Goal: Task Accomplishment & Management: Manage account settings

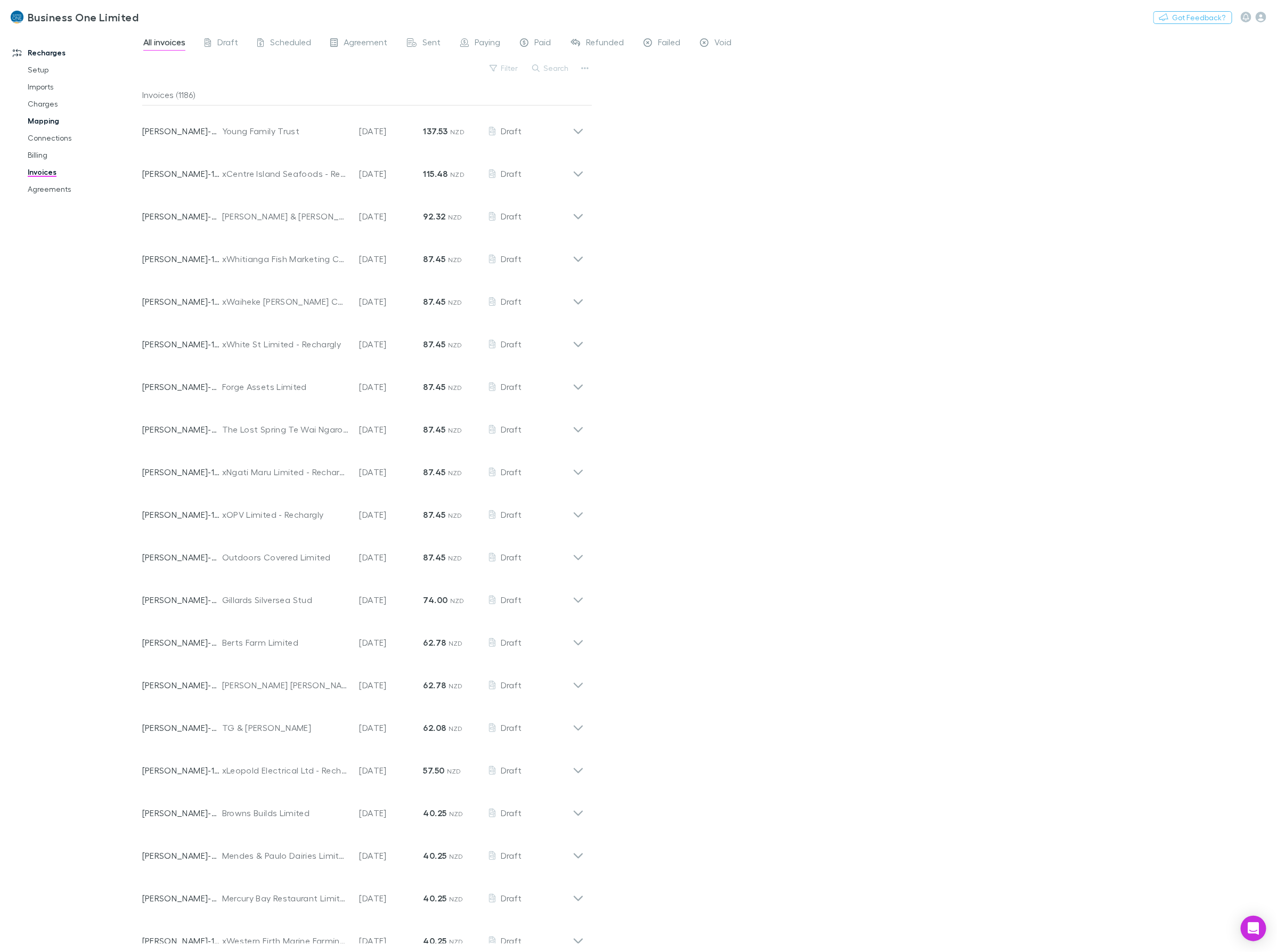
click at [39, 115] on link "Mapping" at bounding box center [83, 121] width 133 height 17
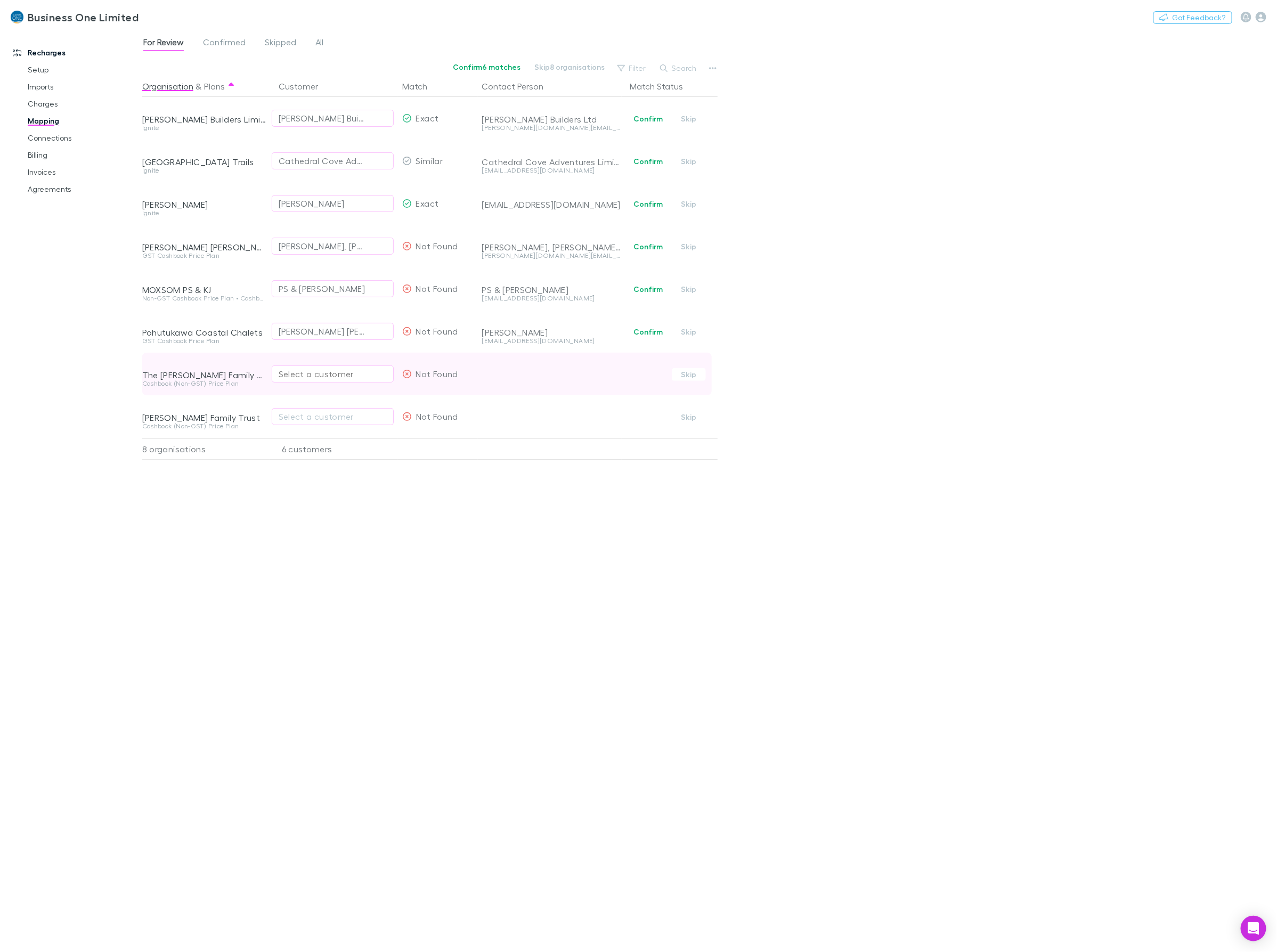
click at [326, 373] on div "Select a customer" at bounding box center [333, 374] width 108 height 13
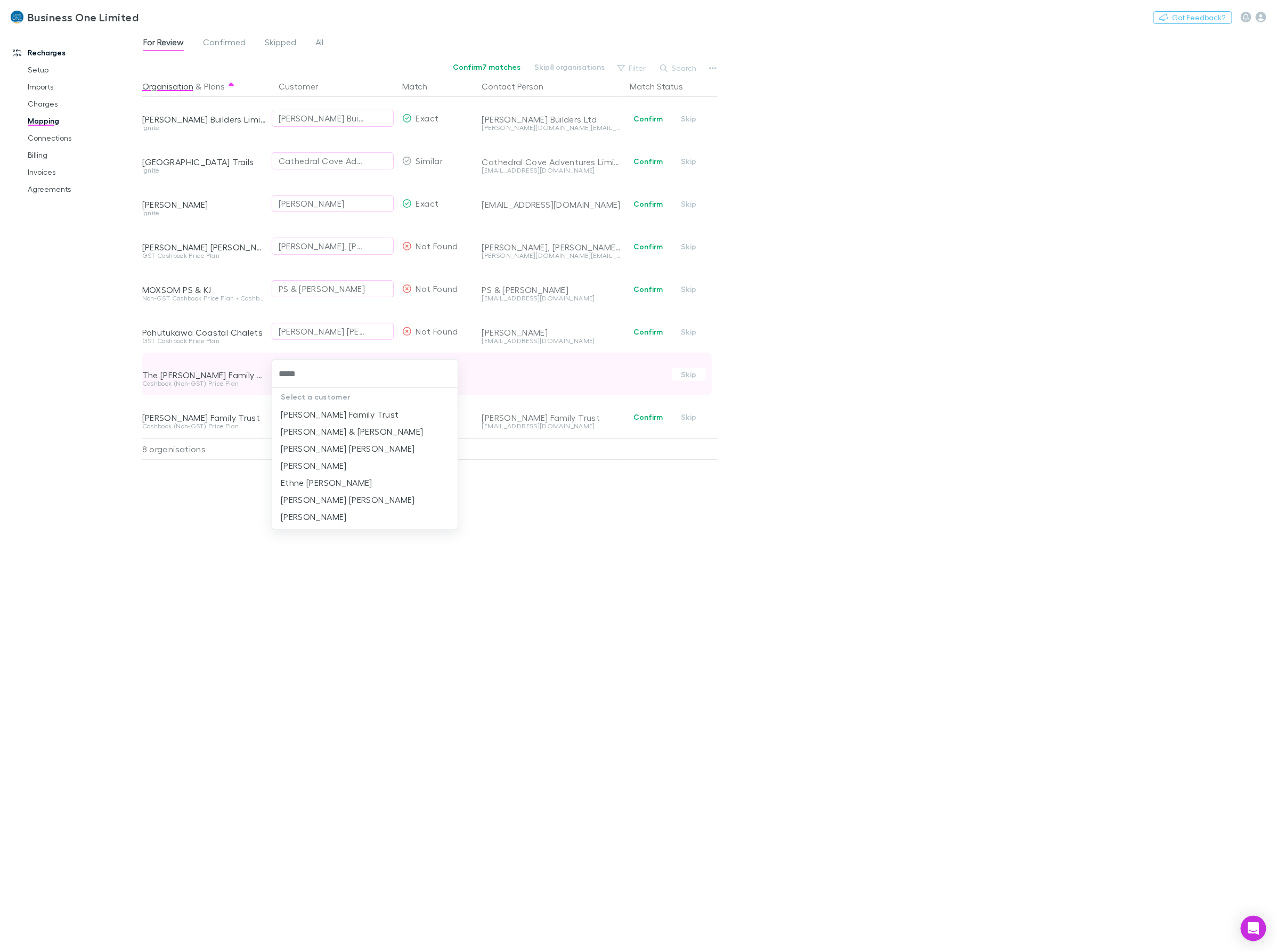
type input "******"
click at [362, 417] on li "Barker Family Trust" at bounding box center [365, 415] width 186 height 17
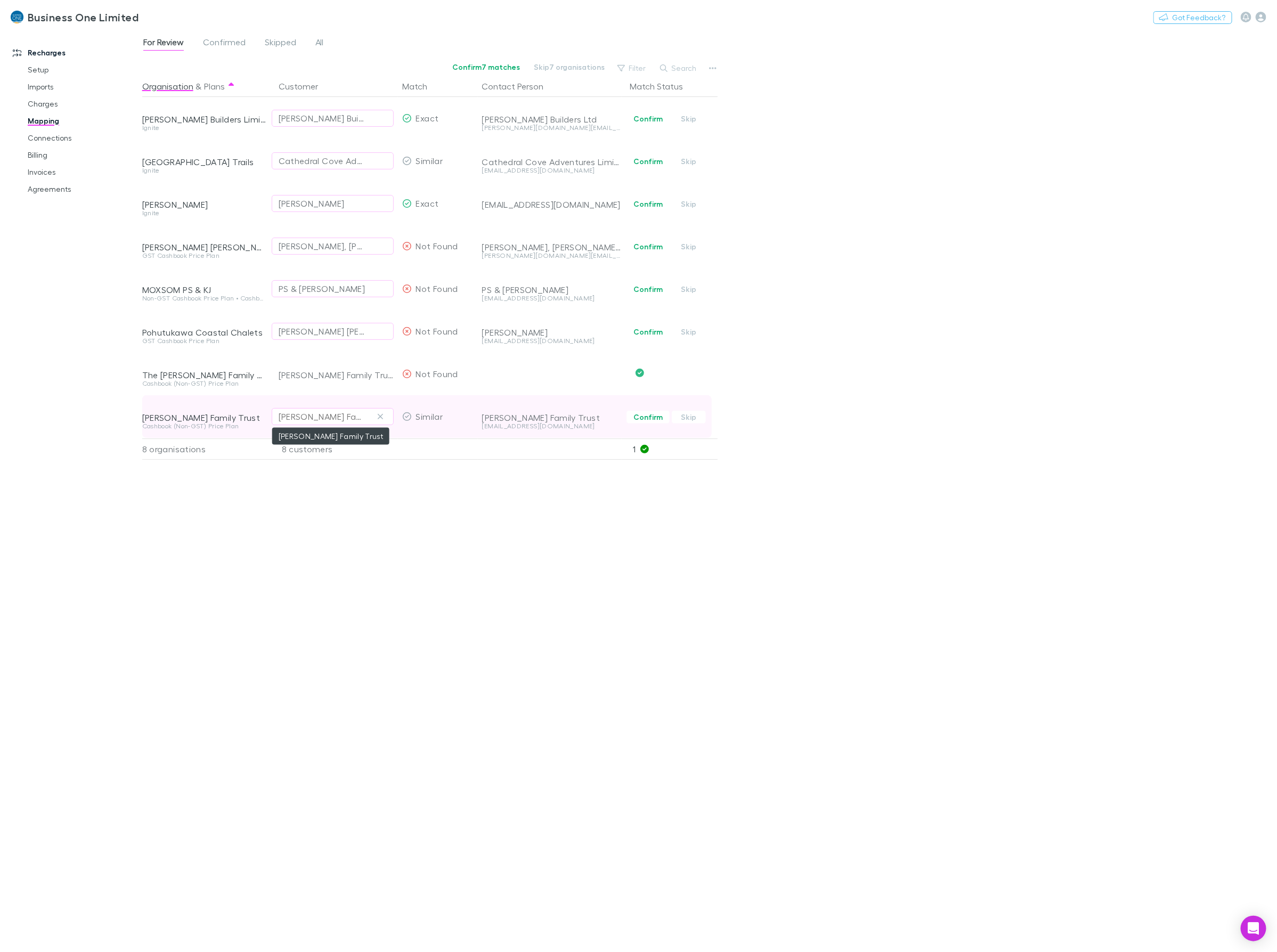
click at [358, 419] on div "Tony Burton Family Trust" at bounding box center [322, 416] width 87 height 13
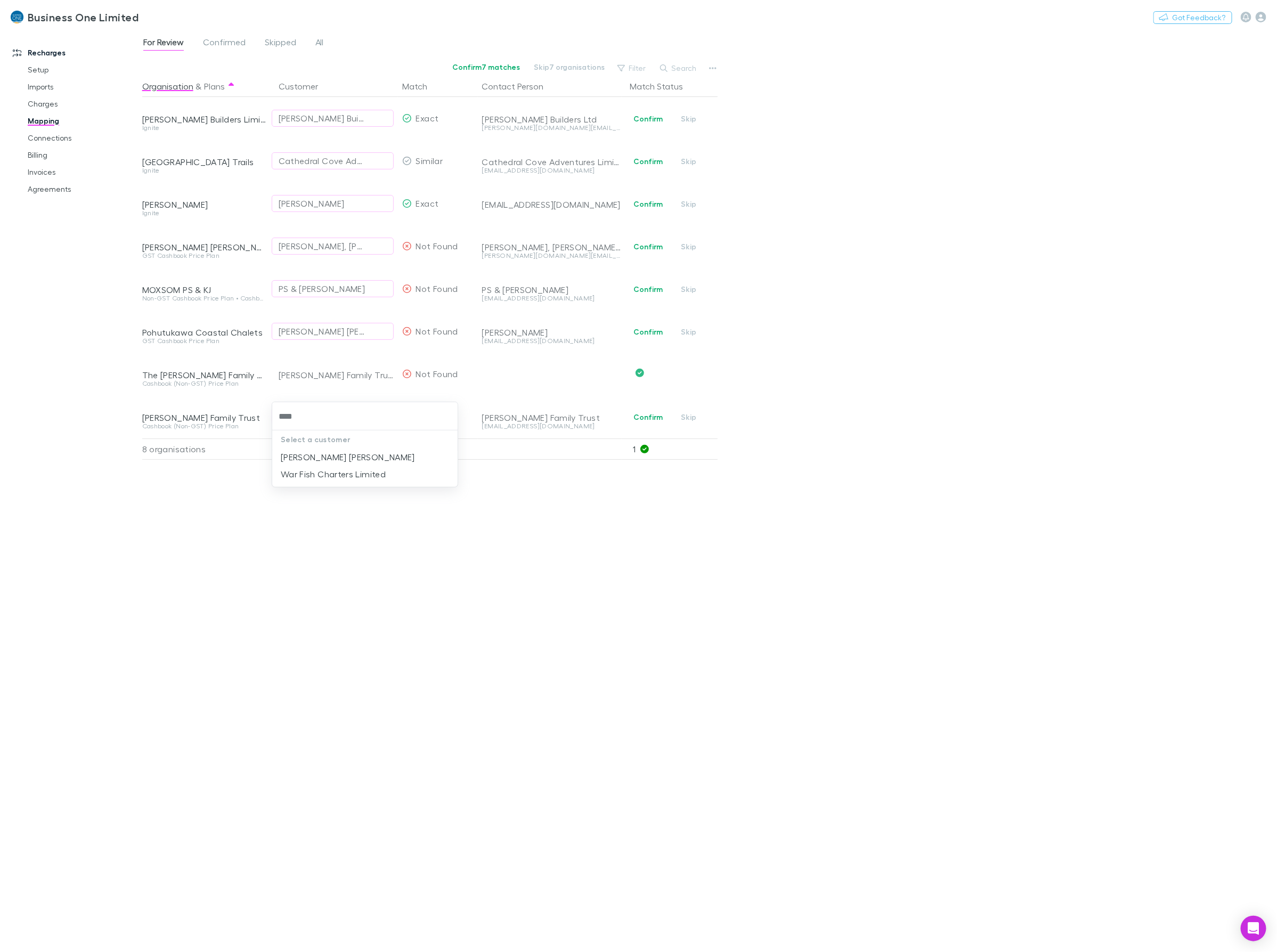
type input "****"
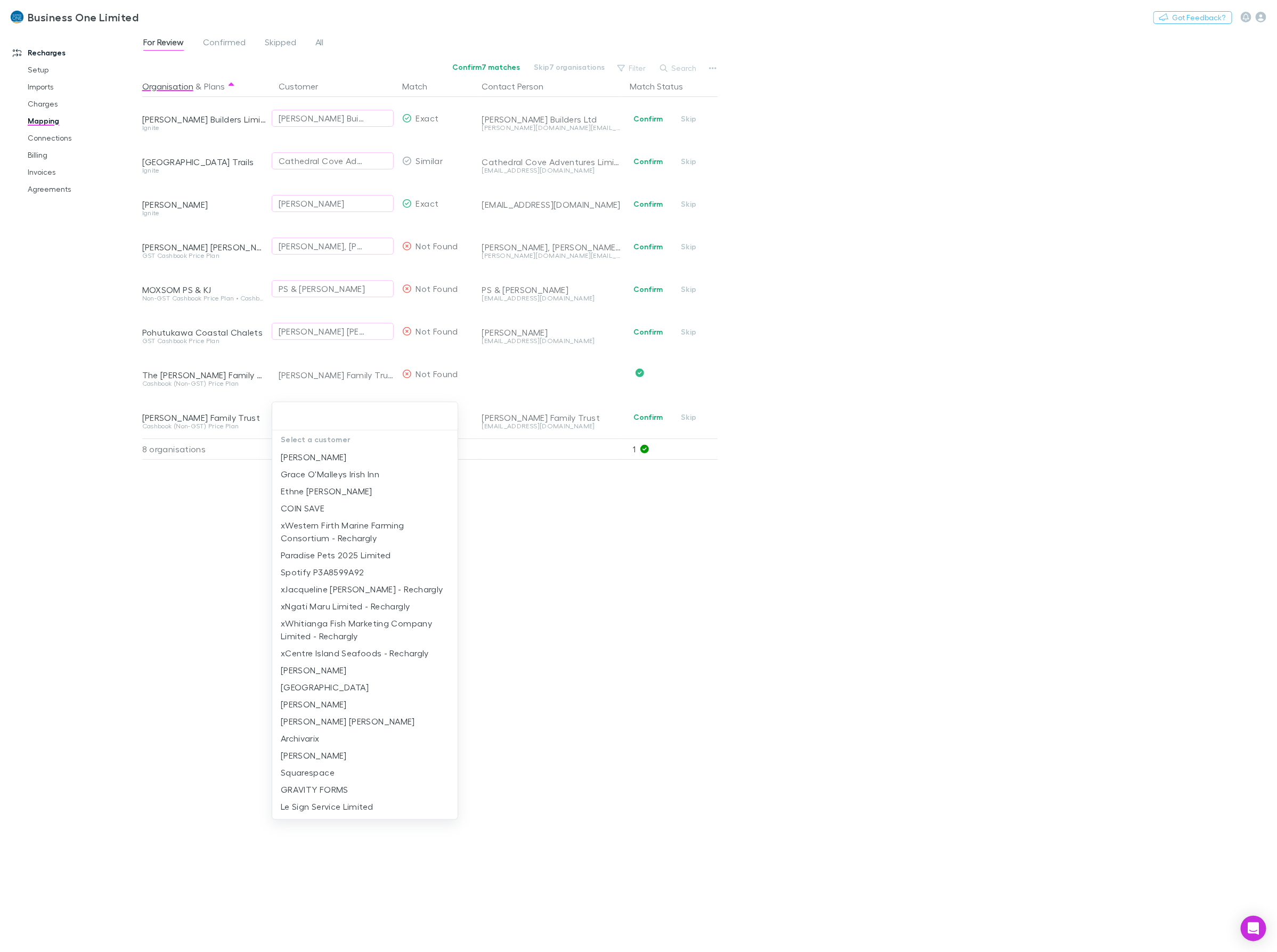
click at [355, 640] on div "Select a customer MISS A J FALC Grace O'Malleys Irish Inn Ethne Lynette Barker …" at bounding box center [638, 476] width 1277 height 952
click at [731, 380] on div at bounding box center [638, 476] width 1277 height 952
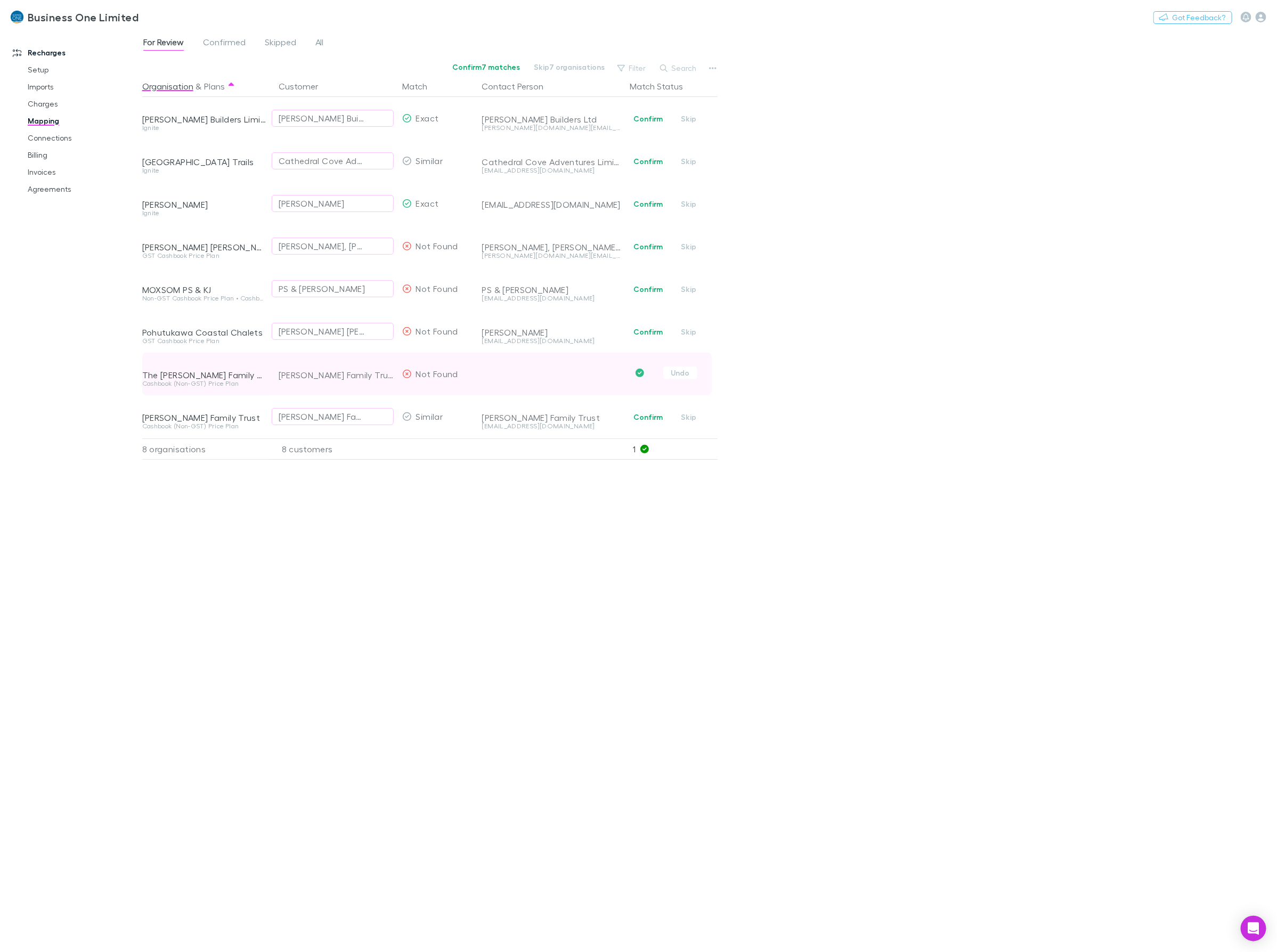
click at [327, 369] on div "Barker Family Trust" at bounding box center [336, 375] width 115 height 43
click at [348, 376] on div "Barker Family Trust" at bounding box center [336, 375] width 115 height 43
click at [680, 379] on button "Undo" at bounding box center [680, 373] width 34 height 13
click at [412, 643] on div "Organisation & Plans Customer Match Contact Person Match Status Brett Builders …" at bounding box center [431, 510] width 578 height 868
click at [44, 138] on link "Connections" at bounding box center [83, 138] width 133 height 17
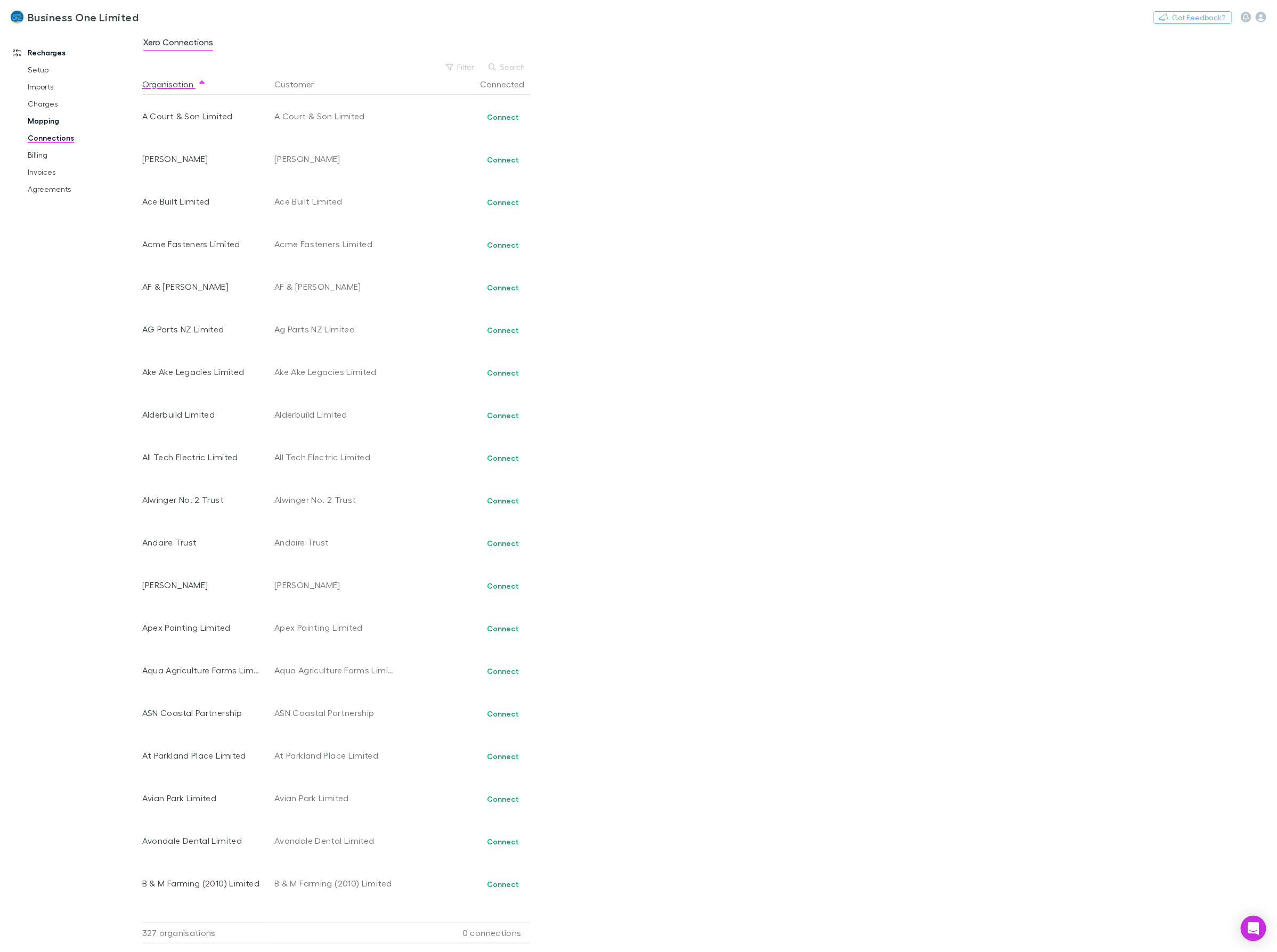
click at [41, 122] on link "Mapping" at bounding box center [83, 121] width 133 height 17
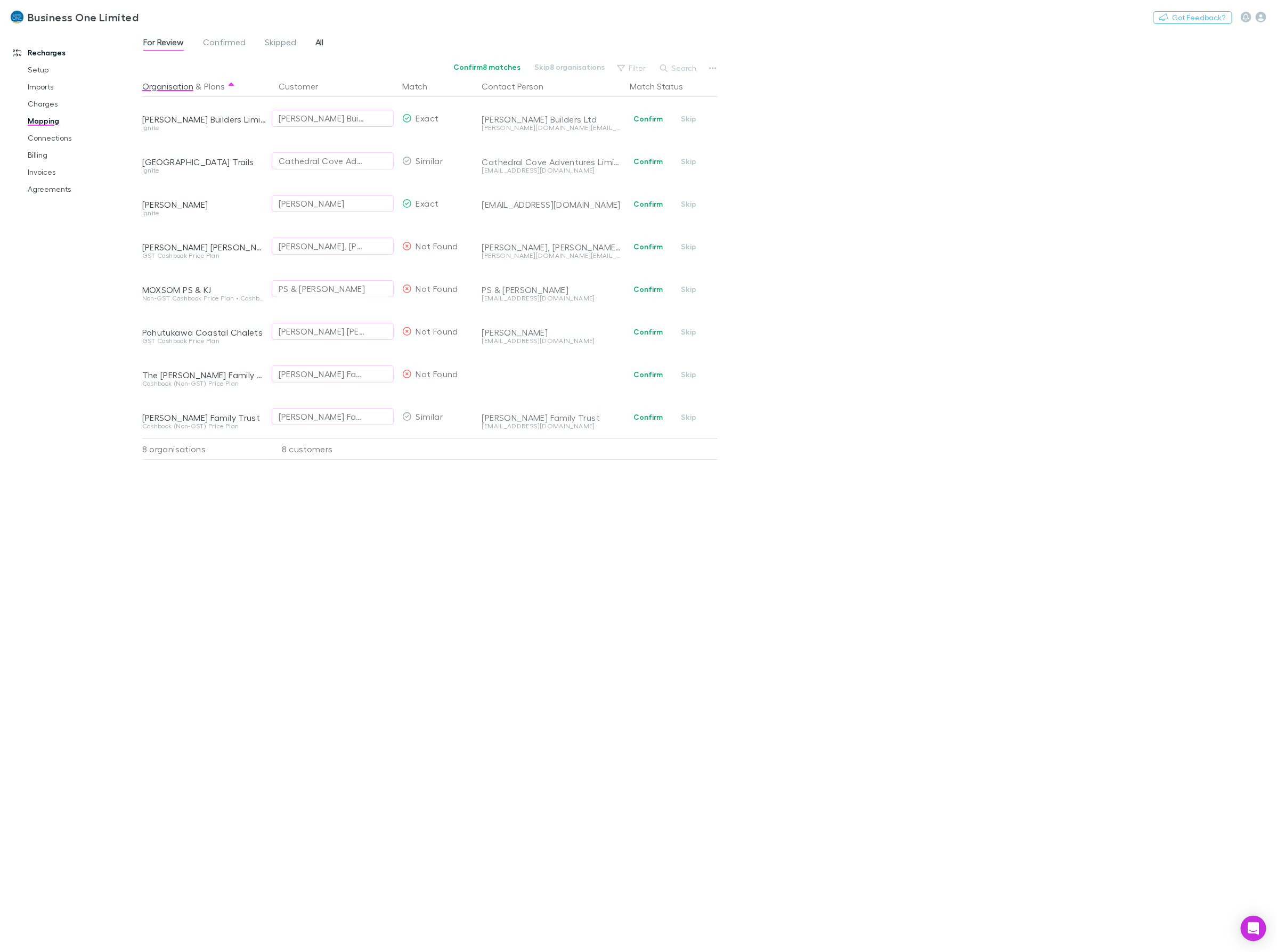
click at [316, 40] on span "All" at bounding box center [320, 43] width 8 height 14
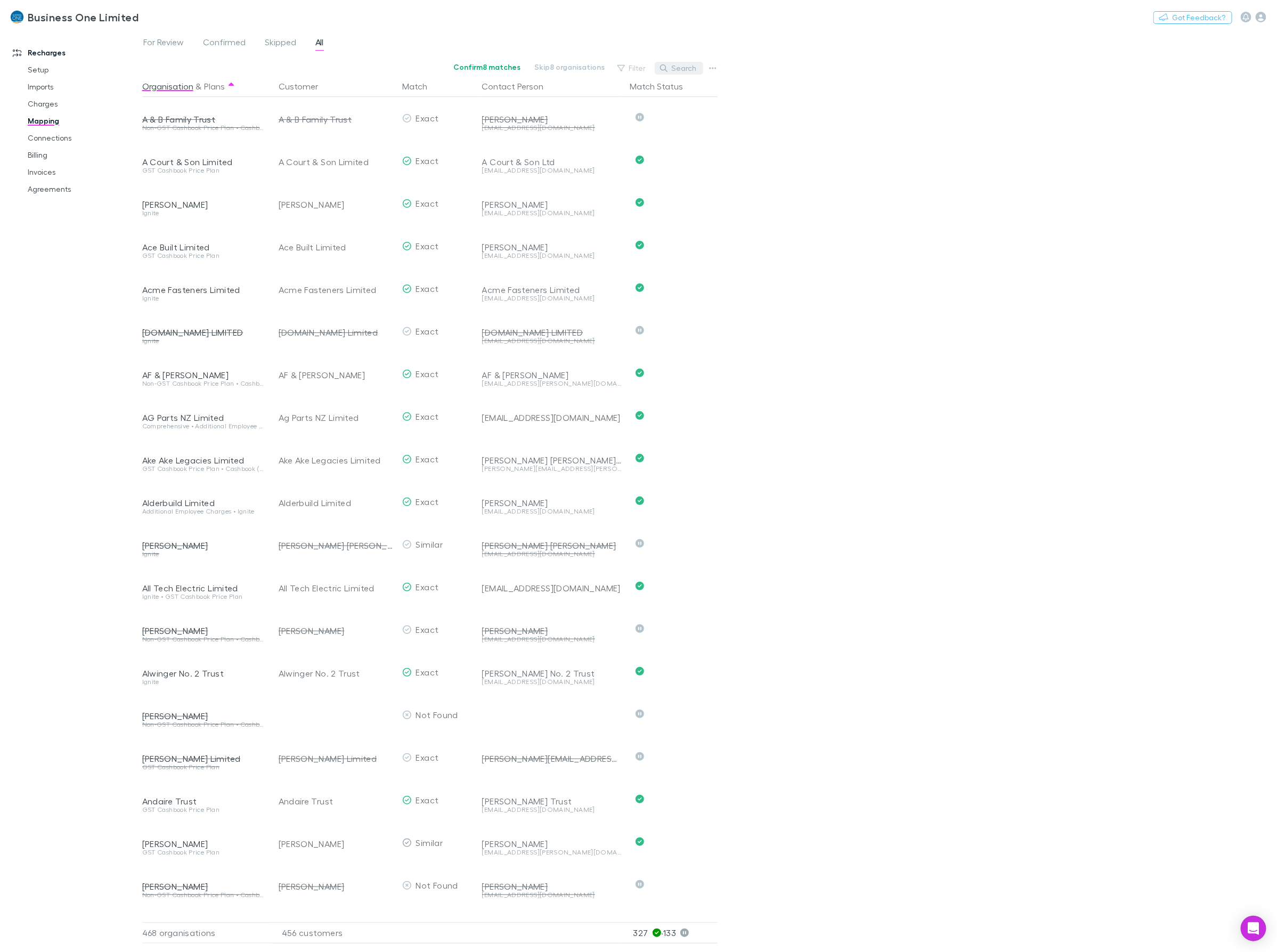
click at [691, 67] on button "Search" at bounding box center [679, 69] width 49 height 13
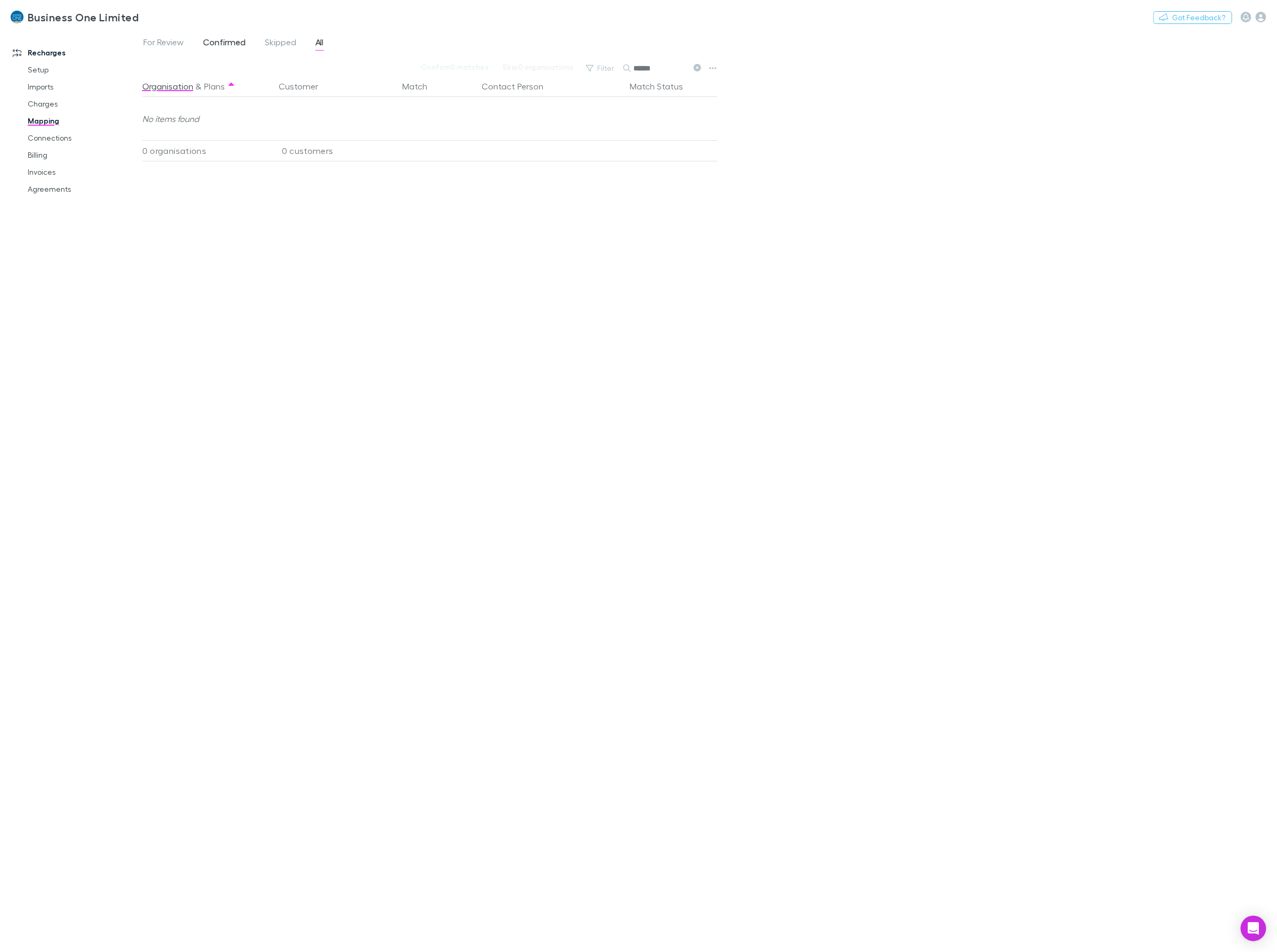
type input "******"
click at [236, 38] on span "Confirmed" at bounding box center [224, 43] width 43 height 14
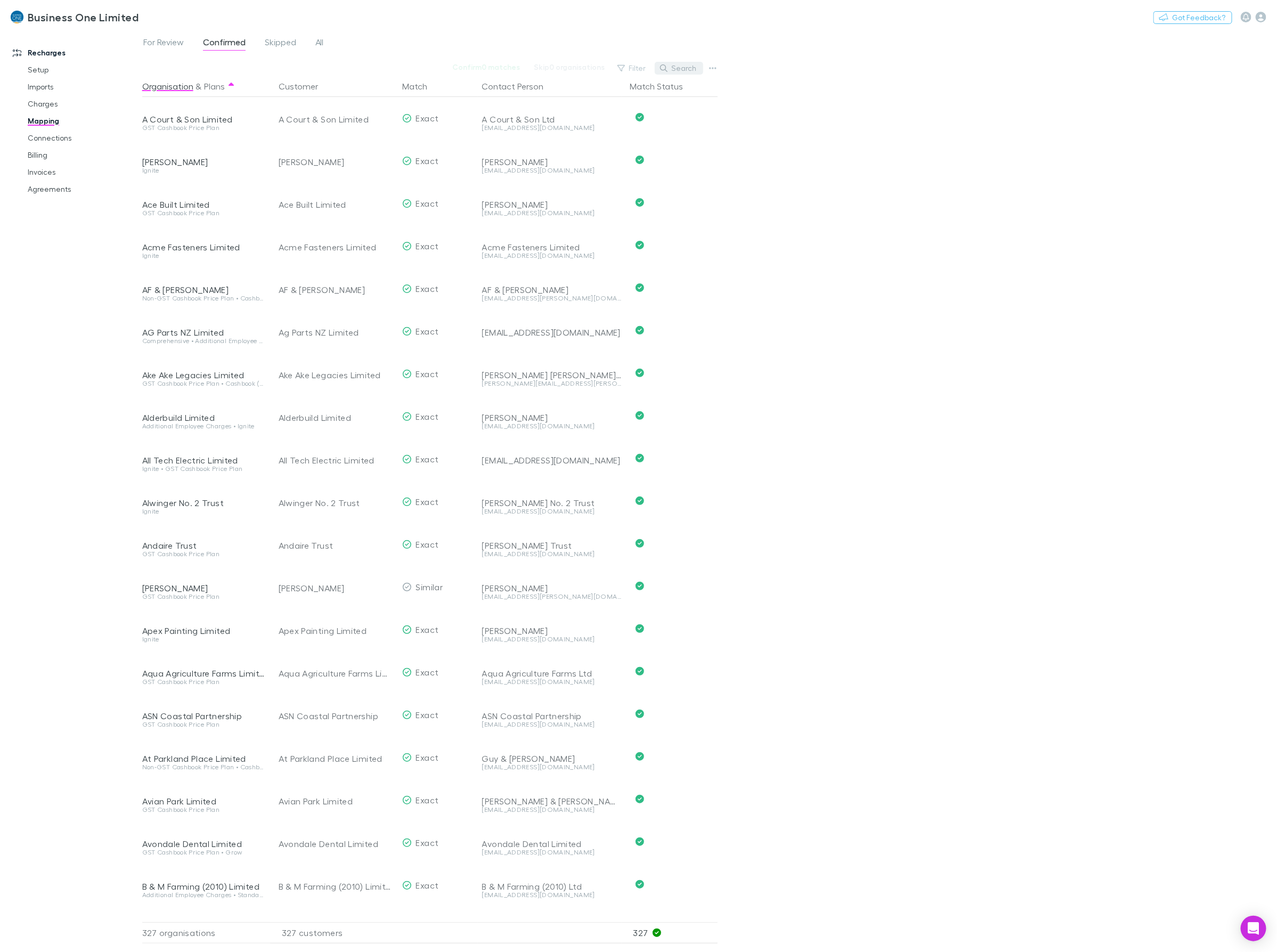
click at [691, 73] on button "Search" at bounding box center [679, 69] width 49 height 13
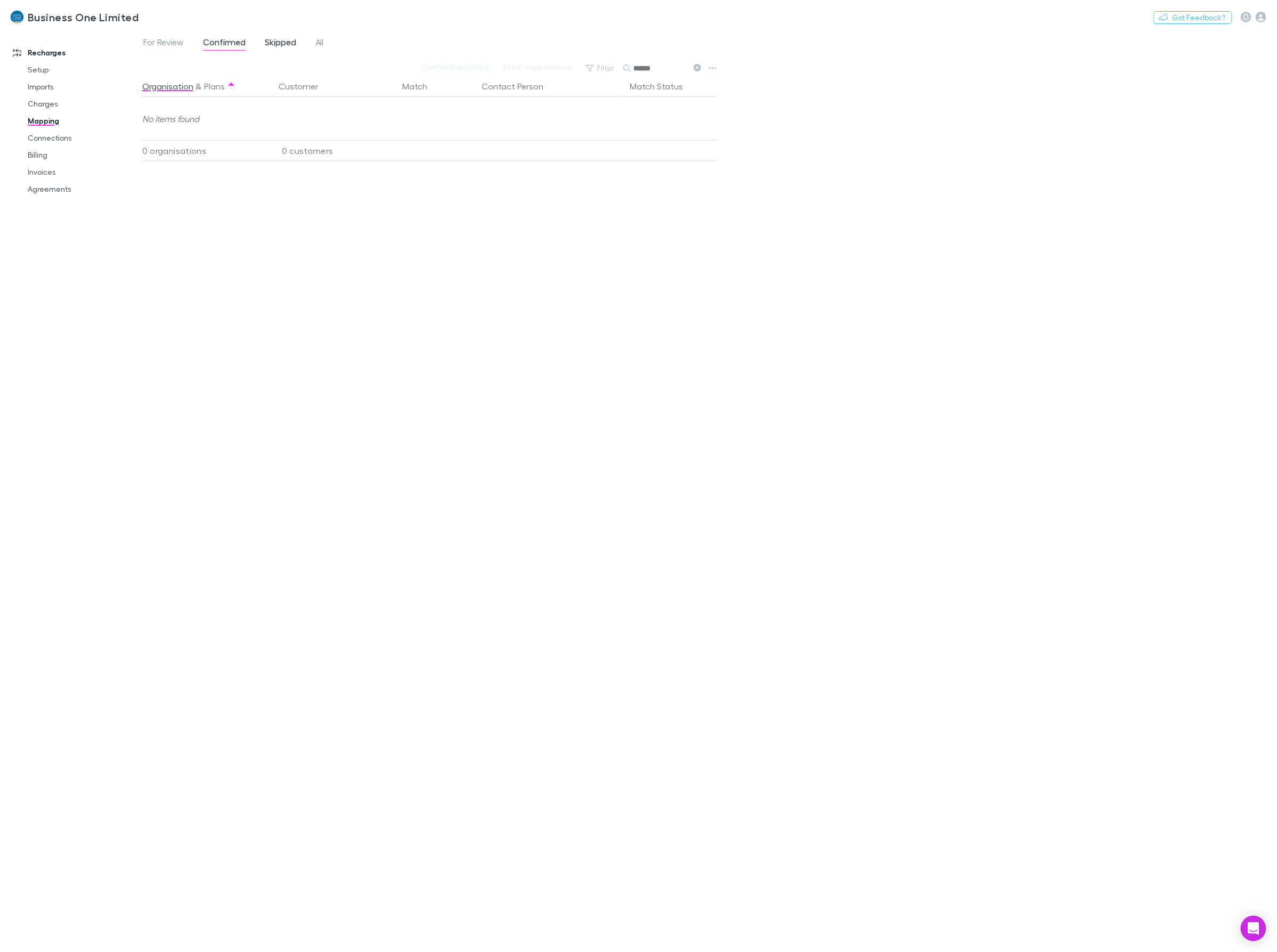
type input "******"
click at [281, 44] on span "Skipped" at bounding box center [280, 43] width 32 height 14
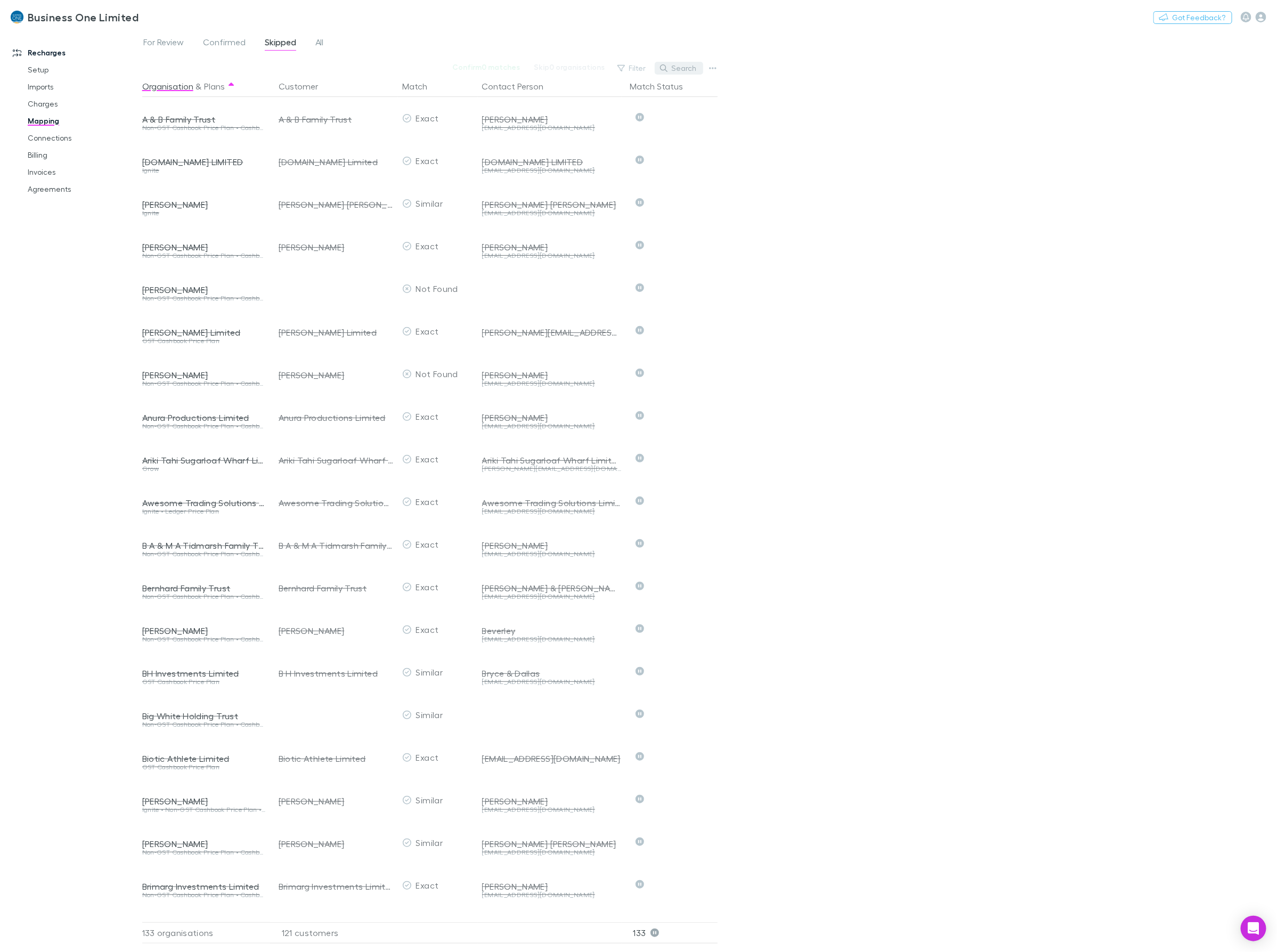
click at [688, 69] on button "Search" at bounding box center [679, 69] width 49 height 13
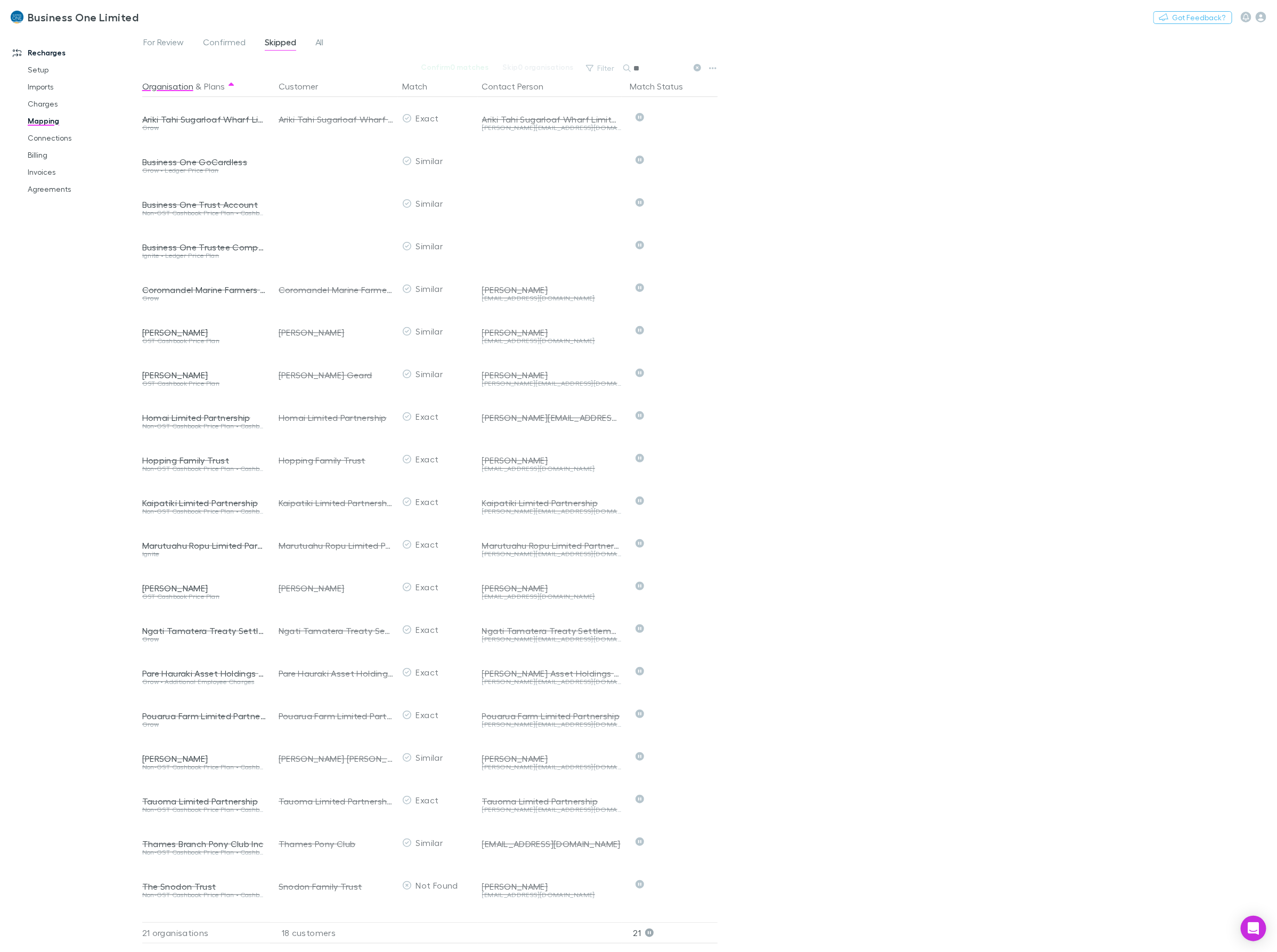
type input "*"
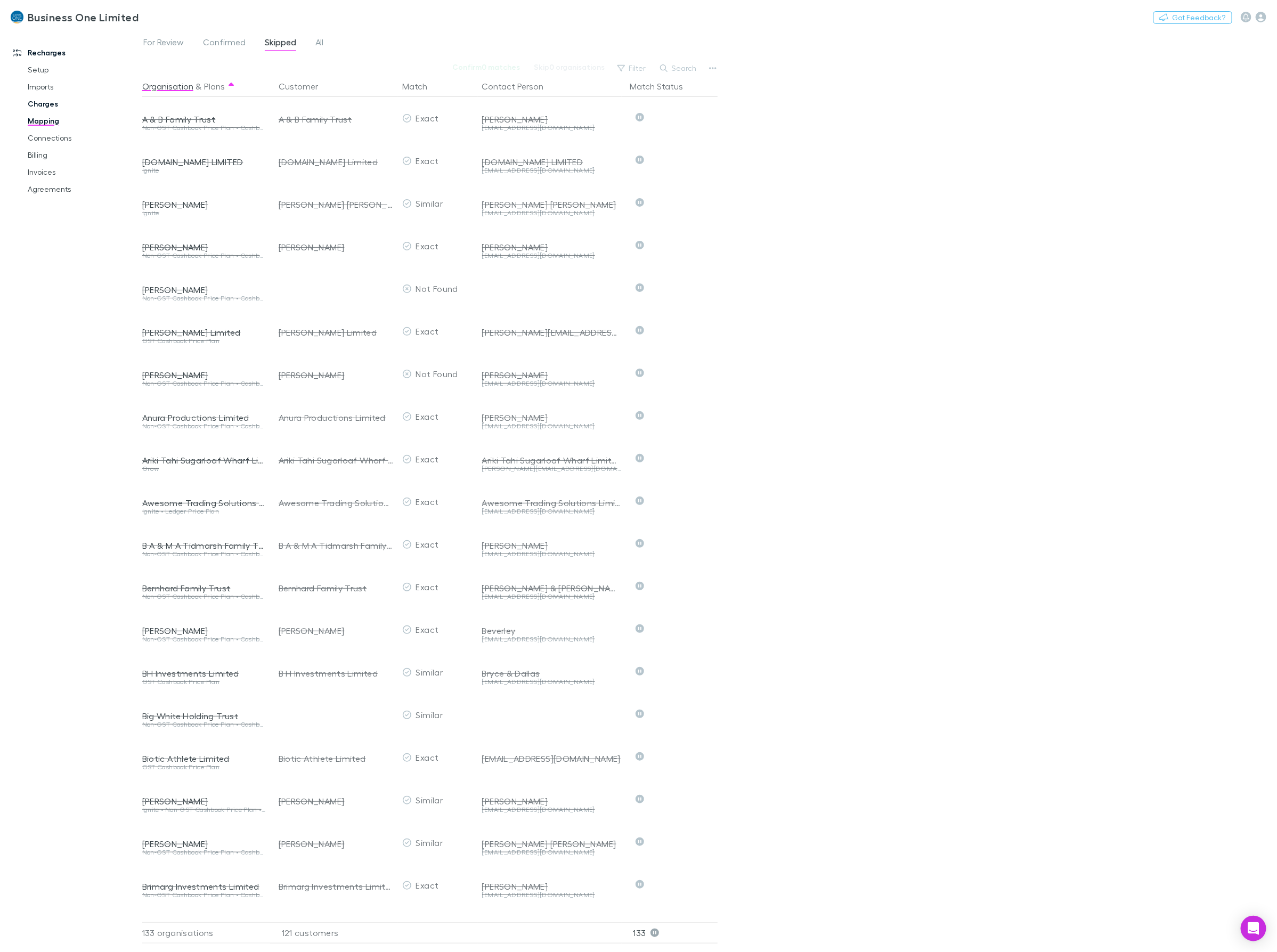
click at [39, 107] on link "Charges" at bounding box center [83, 103] width 133 height 17
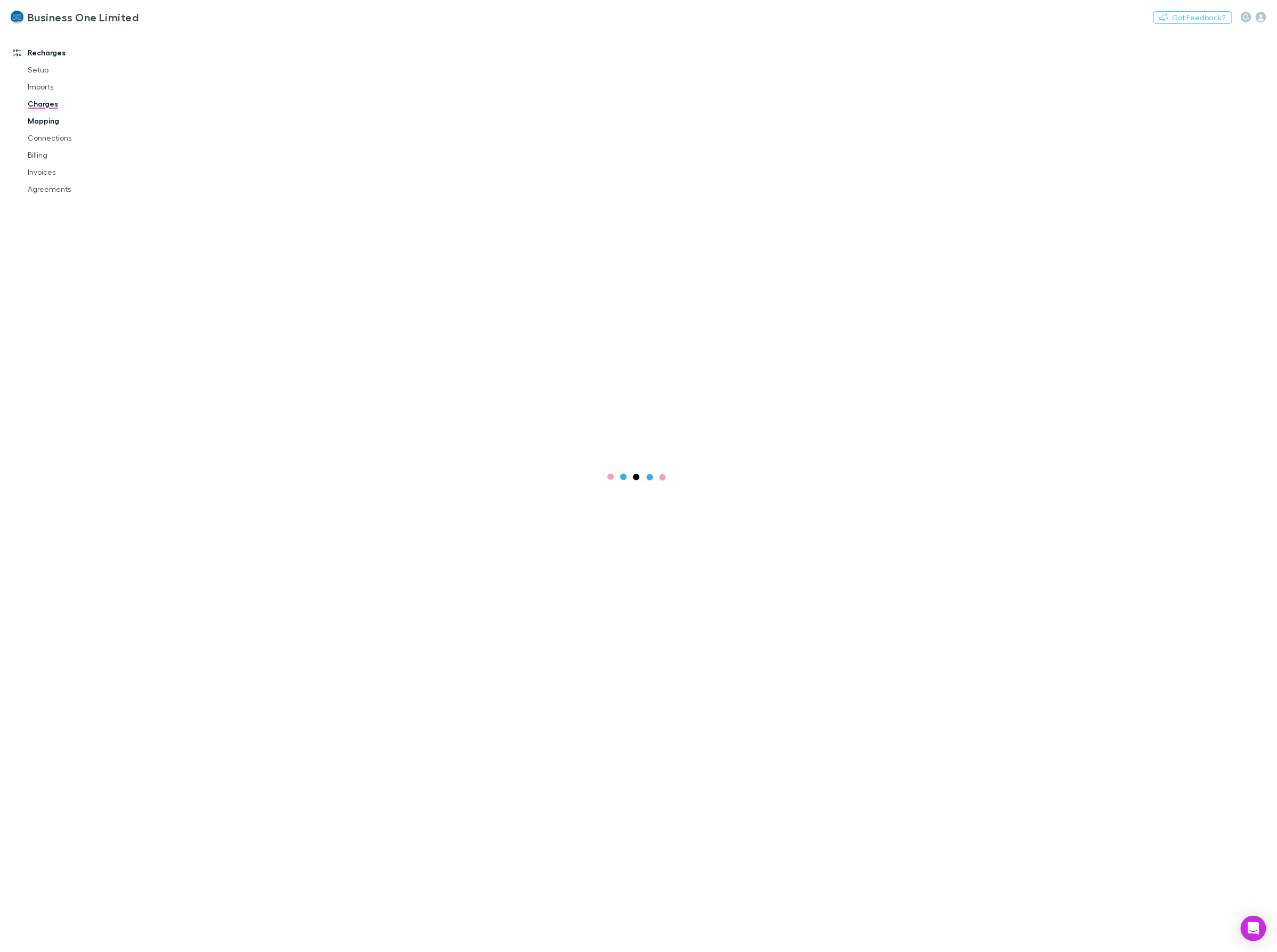
click at [43, 118] on link "Mapping" at bounding box center [83, 121] width 133 height 17
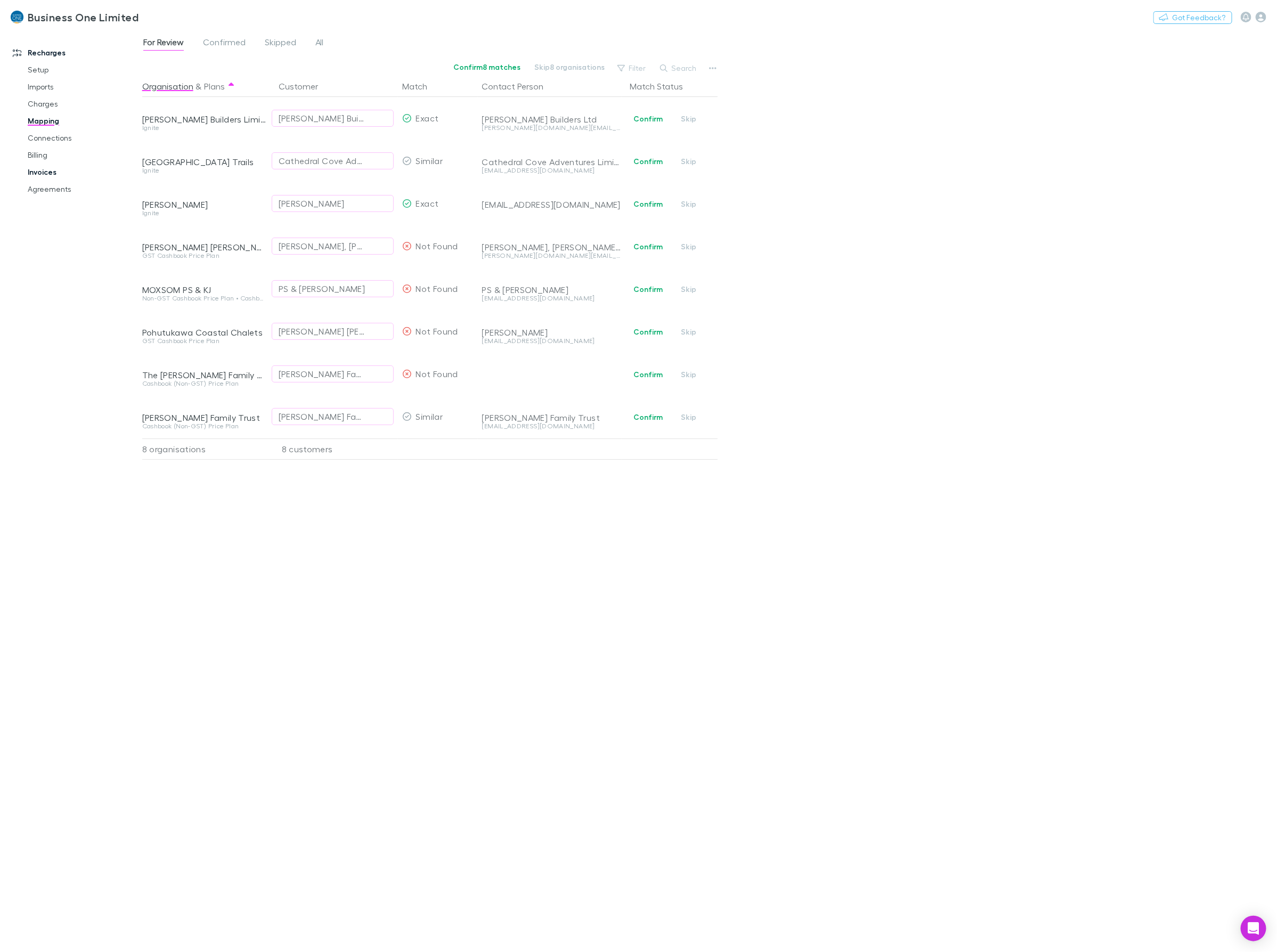
click at [35, 169] on link "Invoices" at bounding box center [83, 172] width 133 height 17
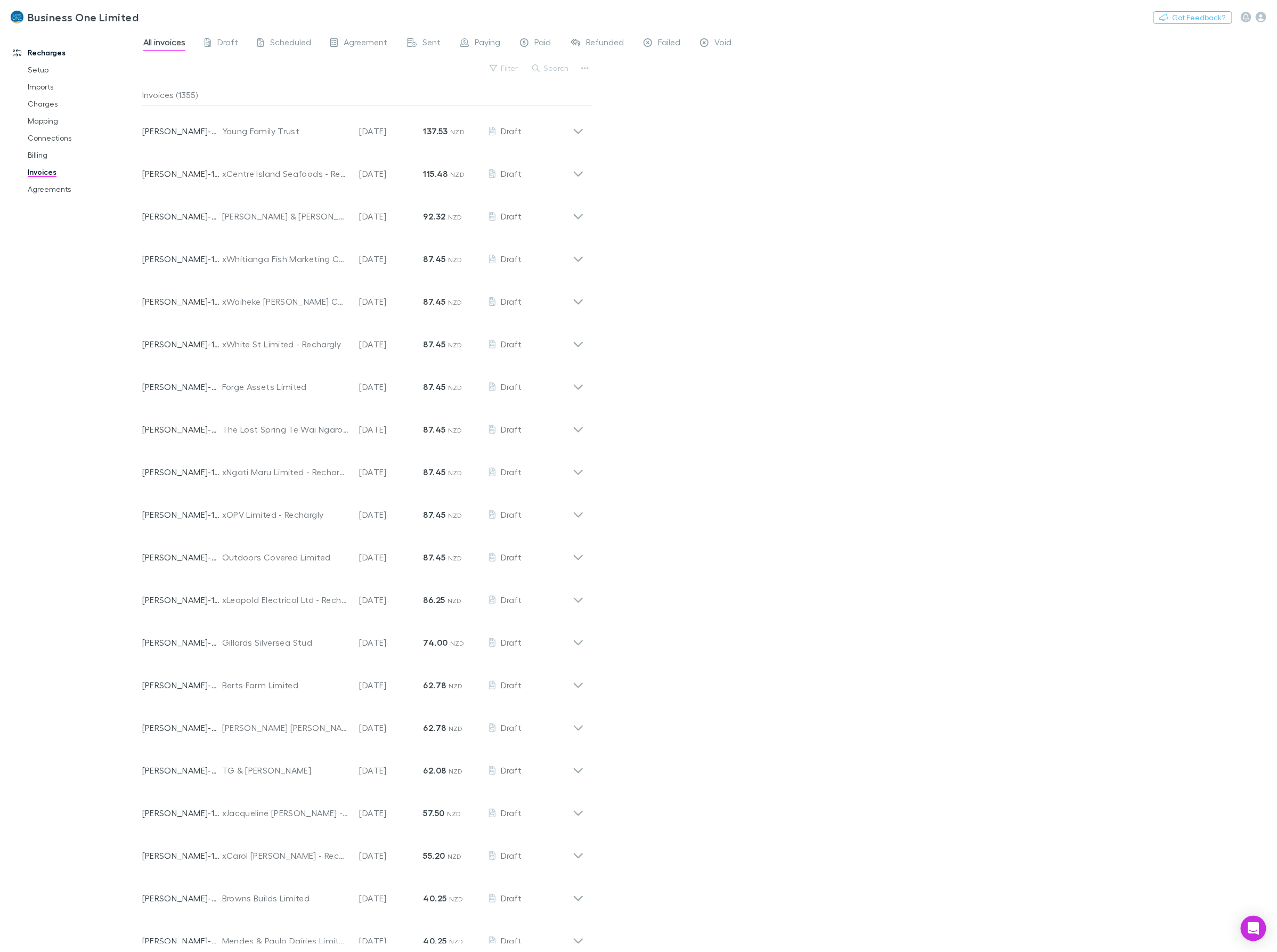
click at [545, 69] on button "Search" at bounding box center [551, 69] width 49 height 13
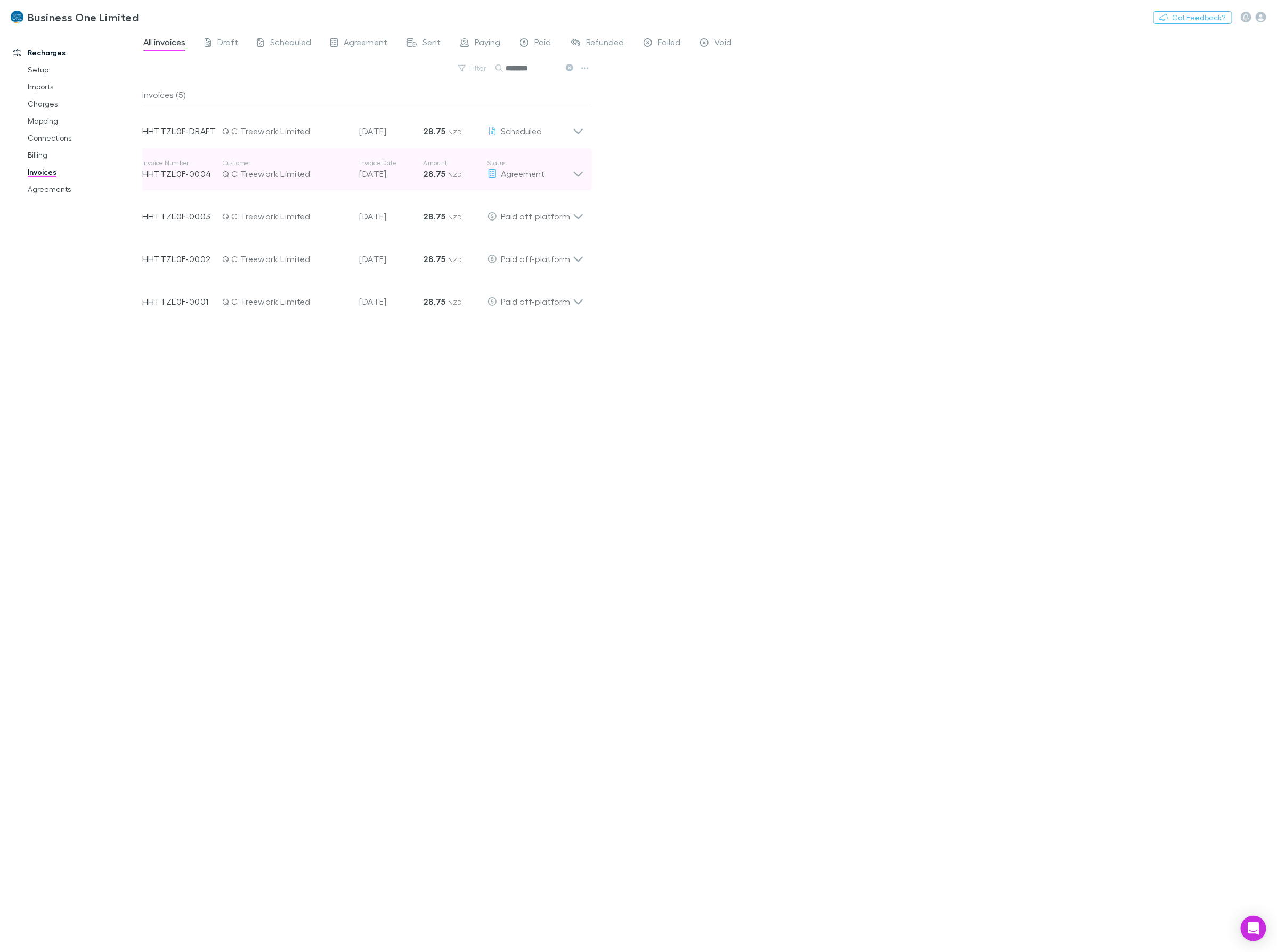
type input "********"
click at [581, 165] on icon at bounding box center [578, 169] width 11 height 21
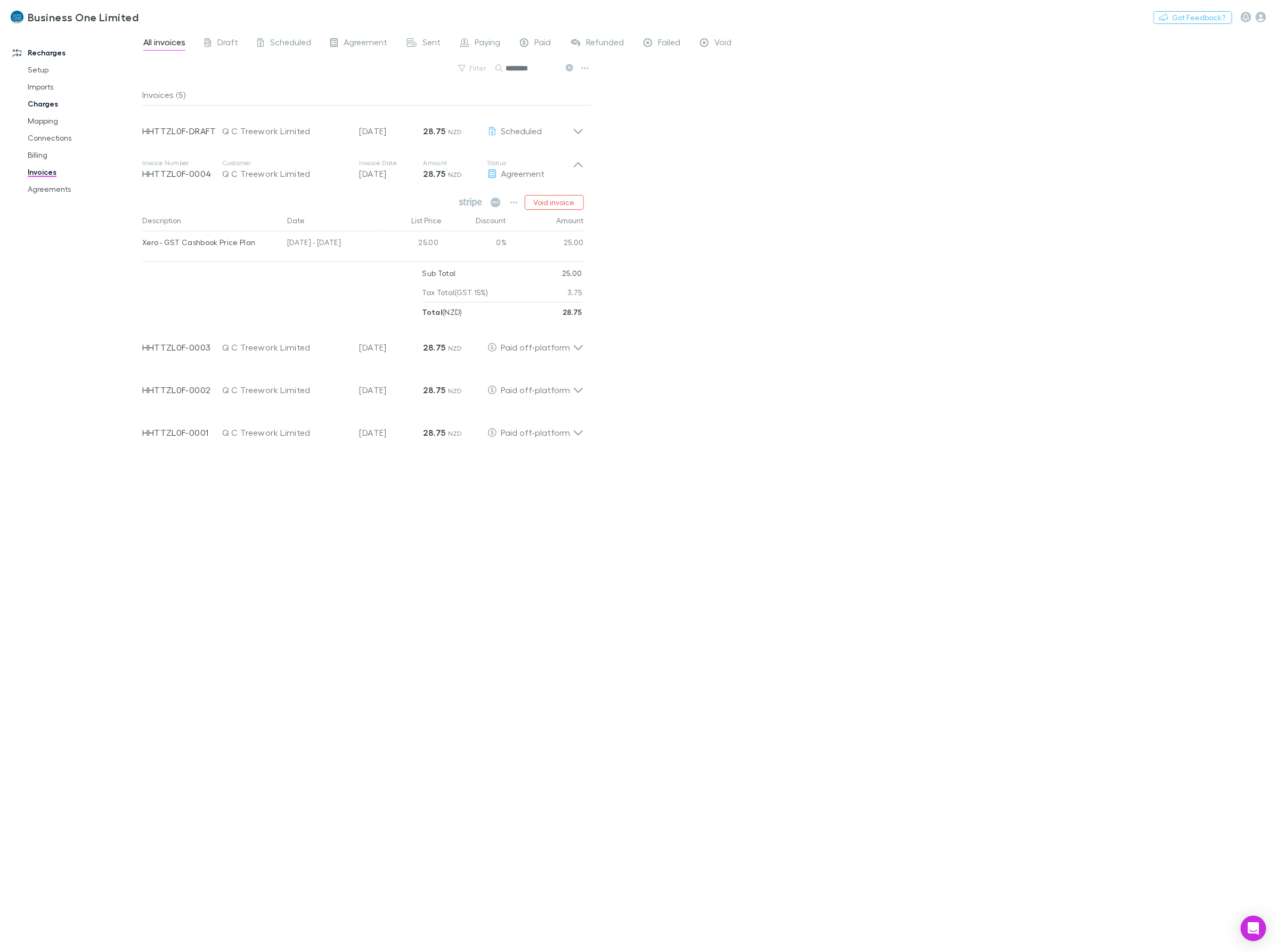
click at [44, 102] on link "Charges" at bounding box center [83, 103] width 133 height 17
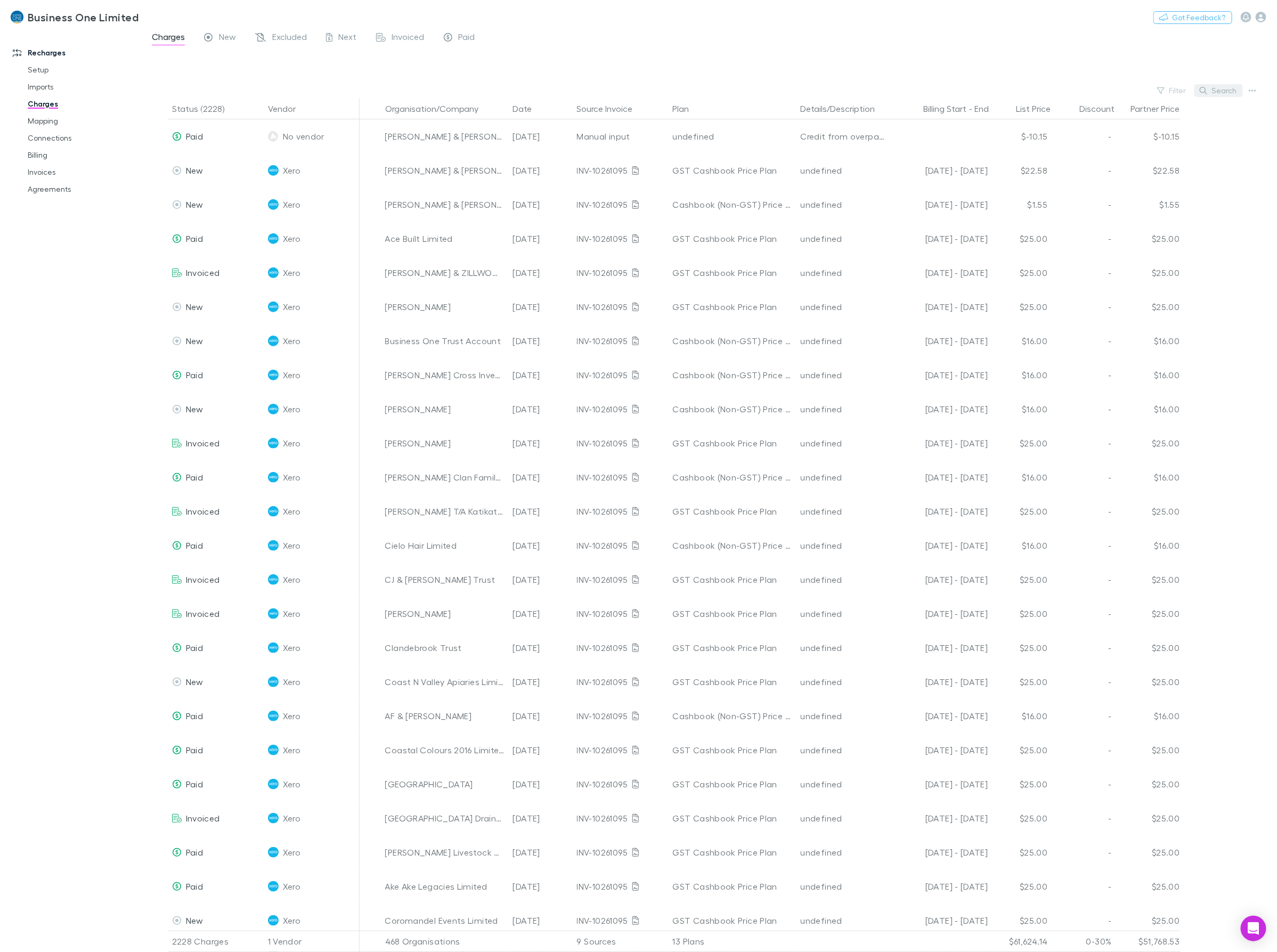
click at [1228, 87] on button "Search" at bounding box center [1219, 91] width 49 height 13
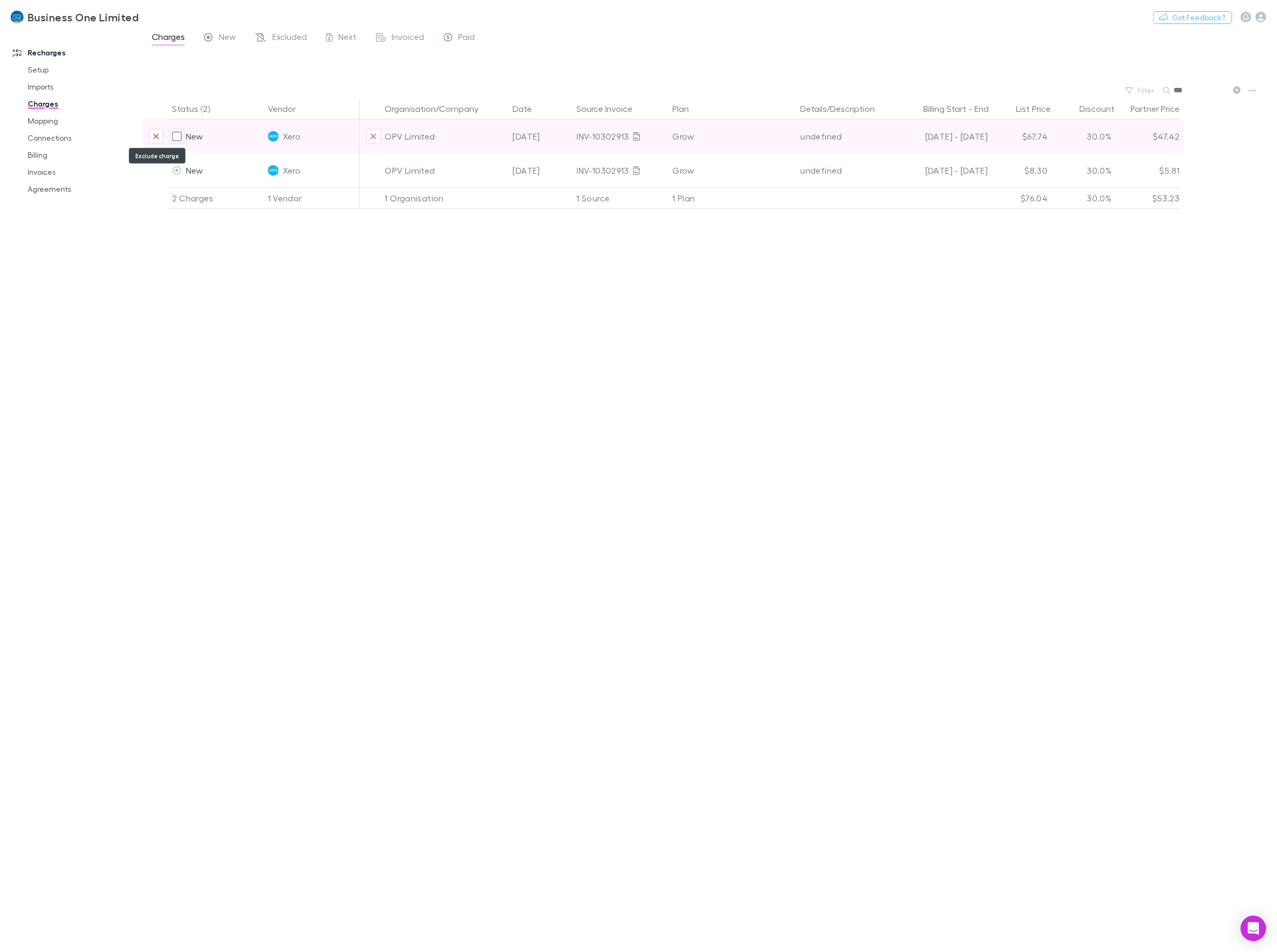
click at [157, 137] on icon "Exclude charge" at bounding box center [156, 136] width 5 height 5
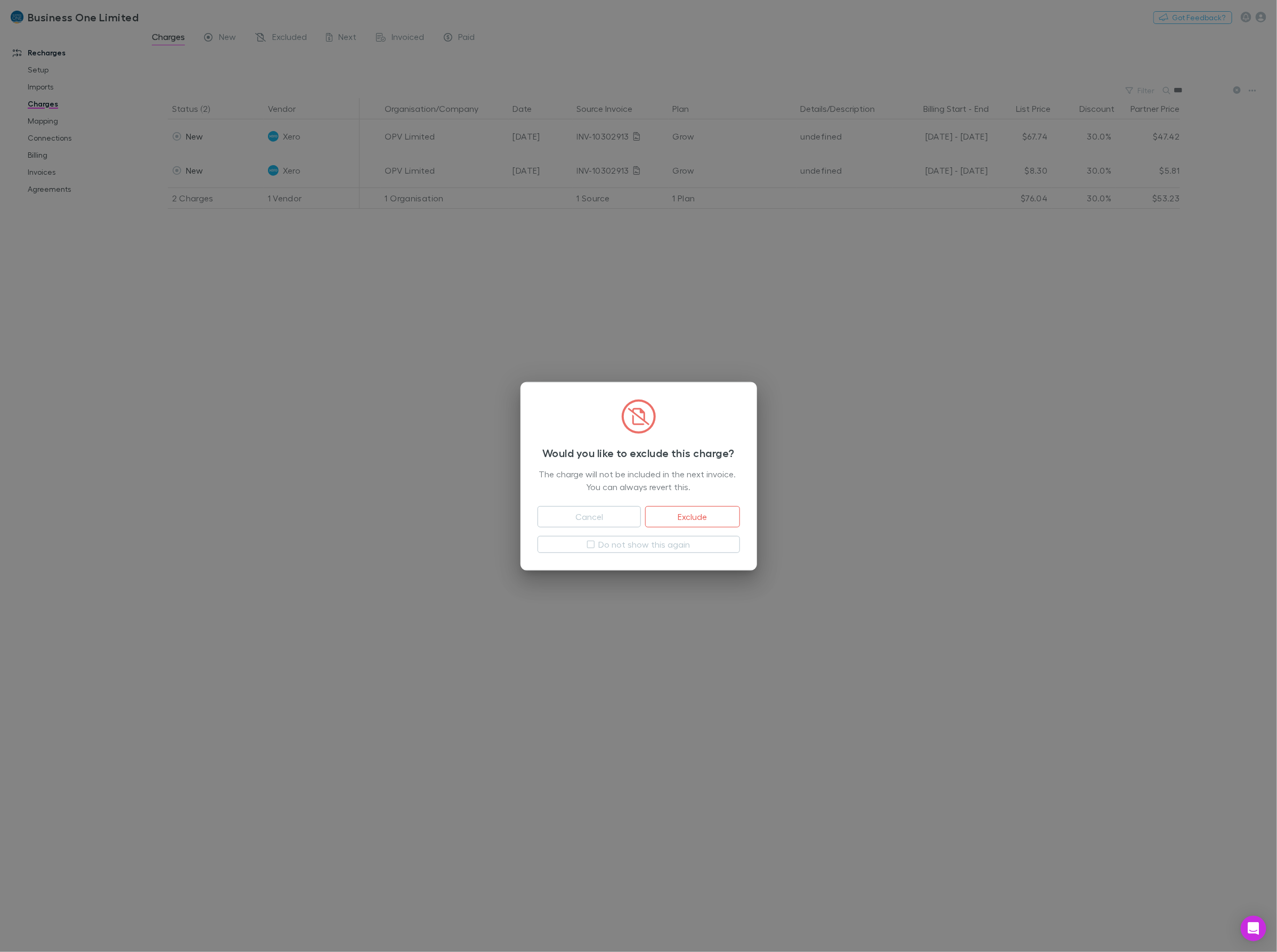
click at [598, 518] on button "Cancel" at bounding box center [589, 517] width 104 height 21
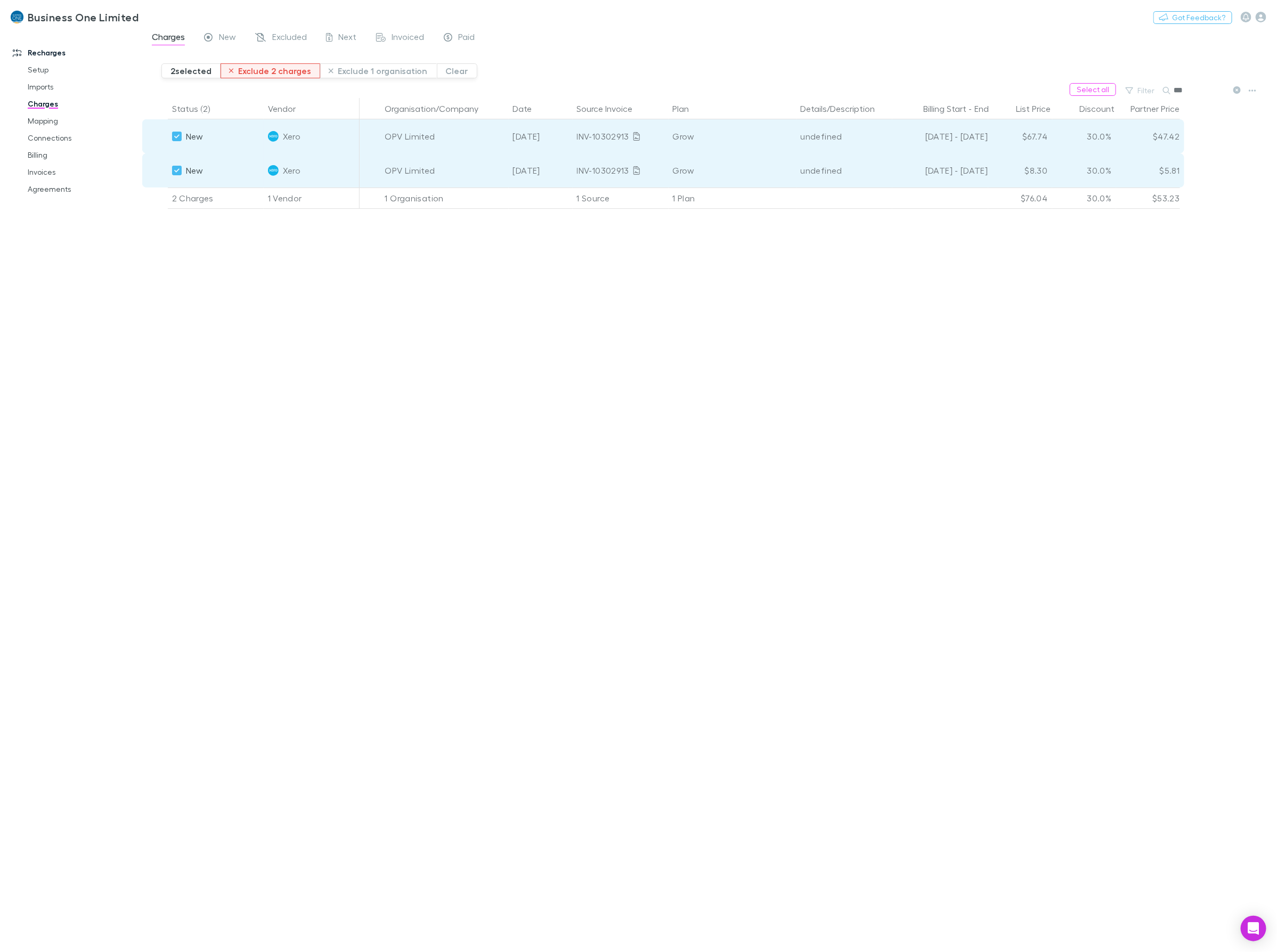
click at [275, 76] on button "Exclude 2 charges" at bounding box center [270, 70] width 100 height 15
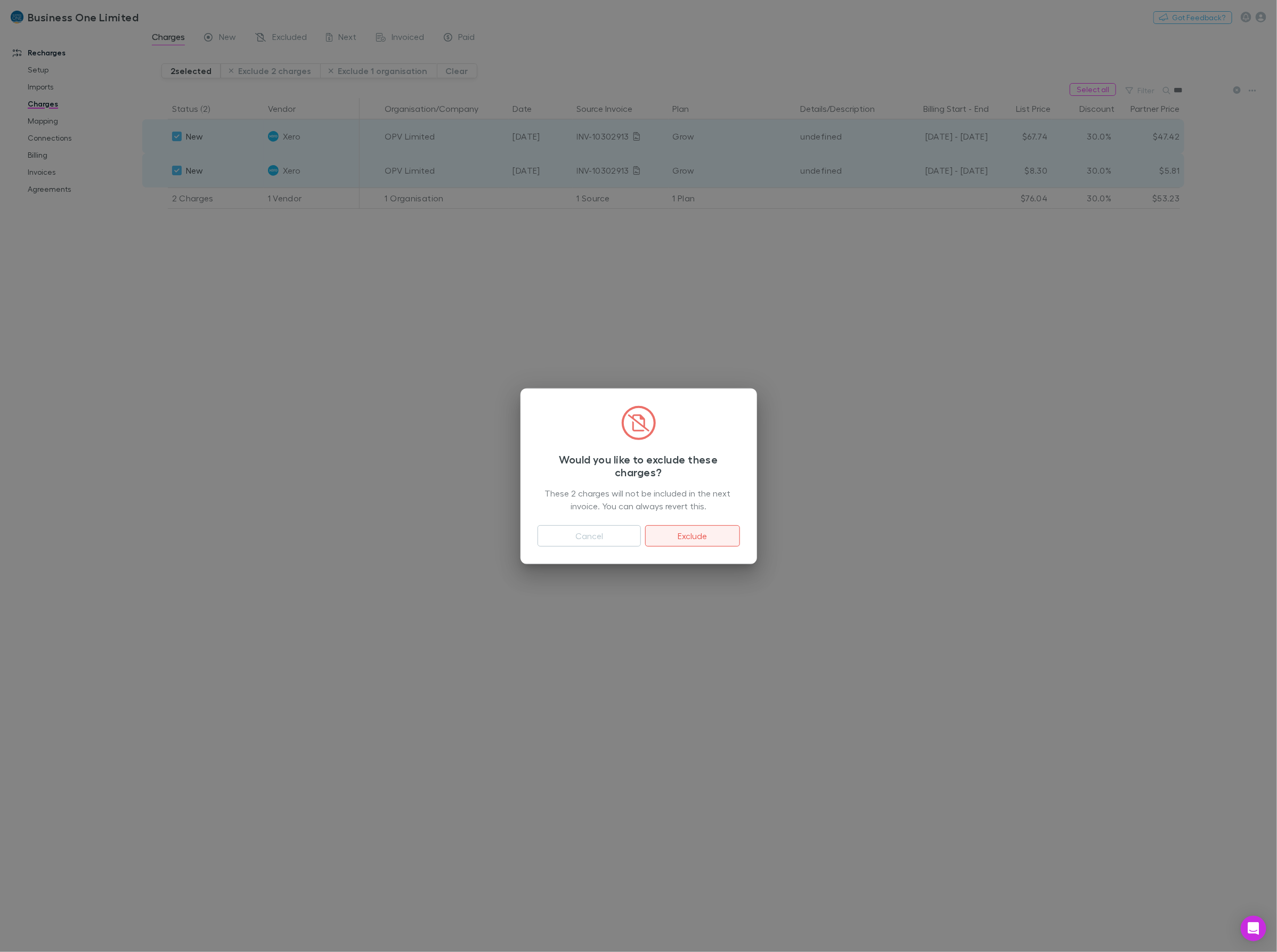
click at [688, 534] on button "Exclude" at bounding box center [692, 536] width 94 height 21
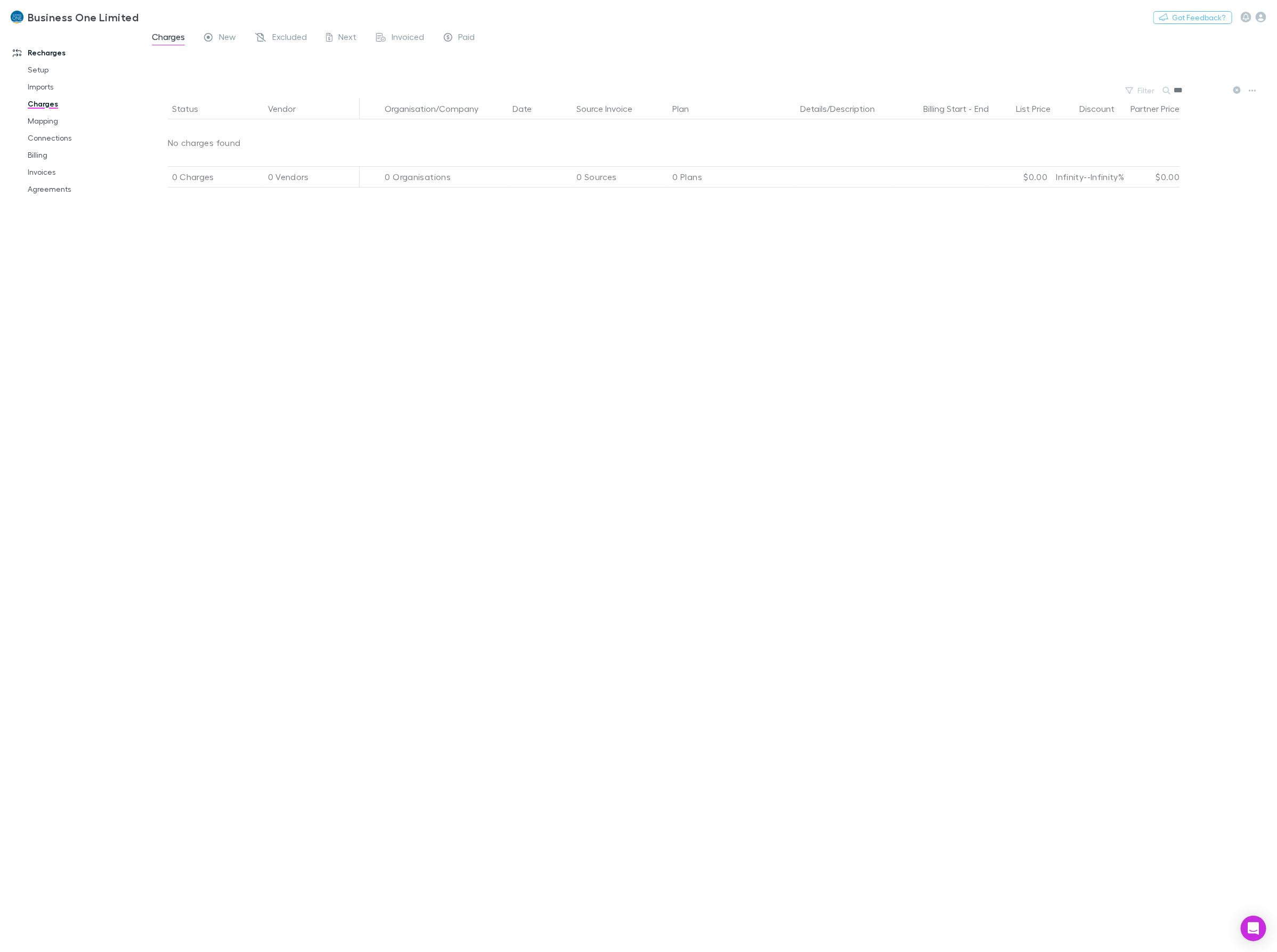
drag, startPoint x: 1192, startPoint y: 94, endPoint x: 1171, endPoint y: 94, distance: 21.0
click at [1171, 94] on div "***" at bounding box center [1203, 91] width 80 height 13
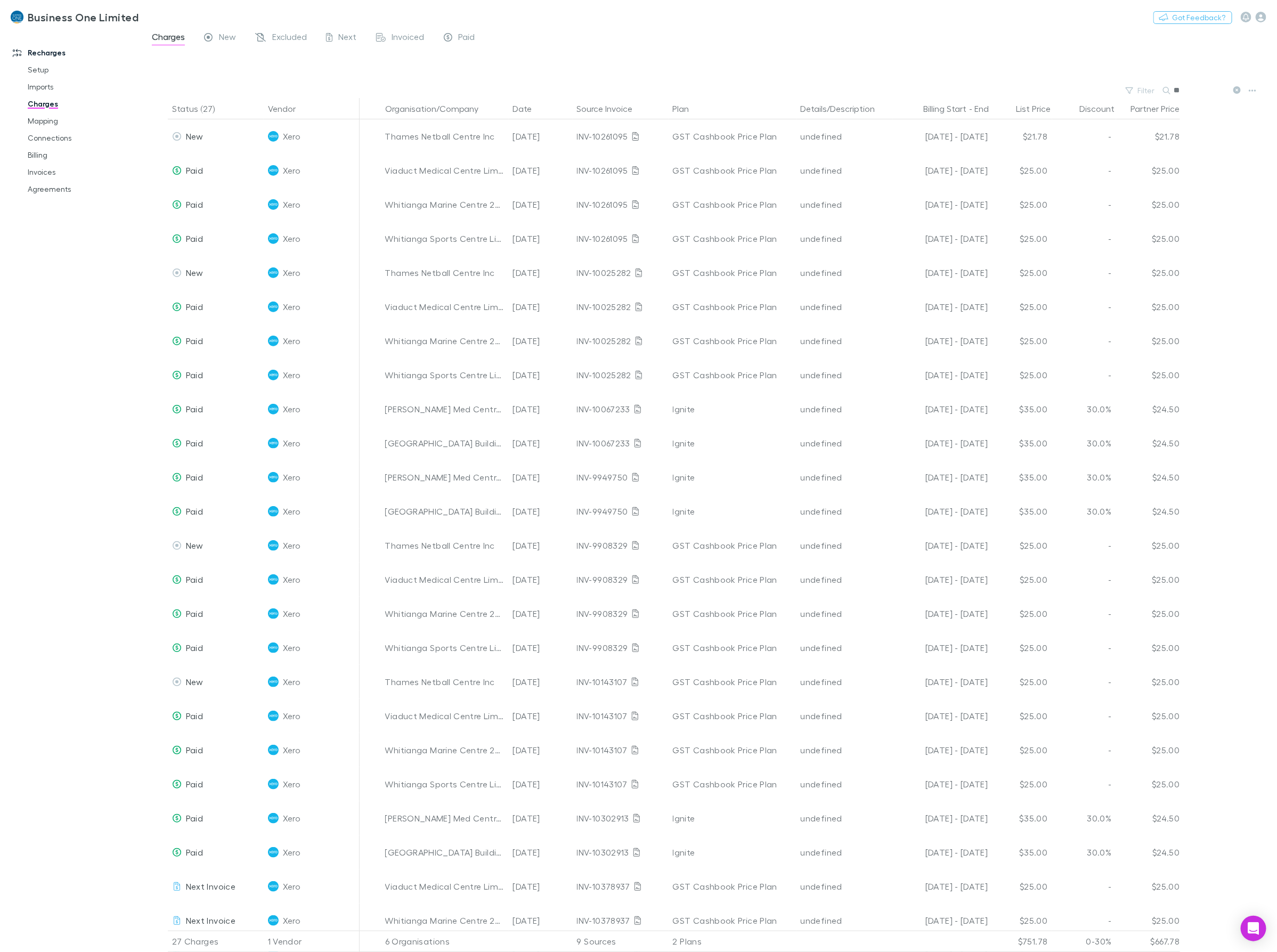
type input "*"
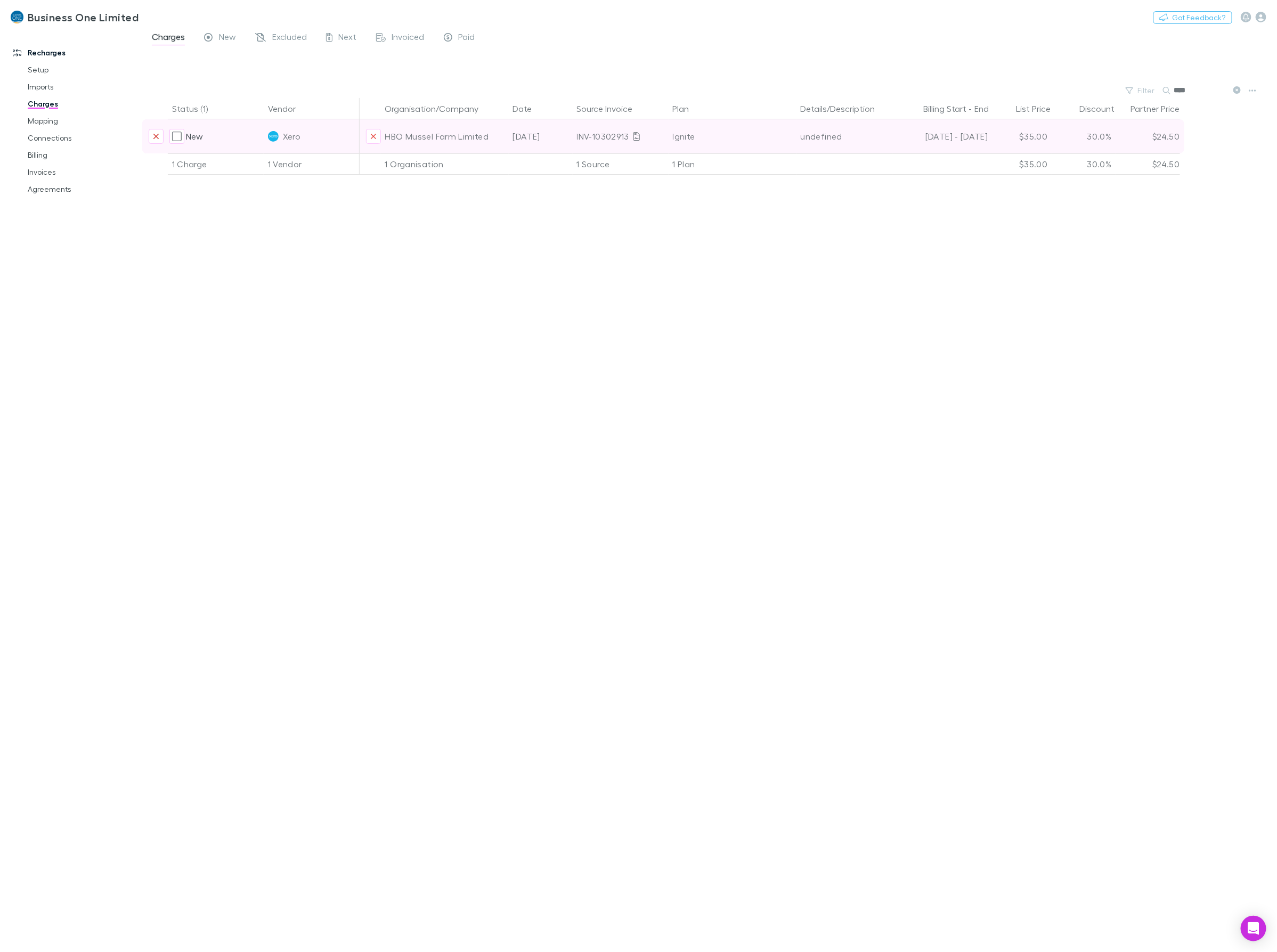
click at [161, 135] on button "Exclude charge" at bounding box center [156, 136] width 15 height 15
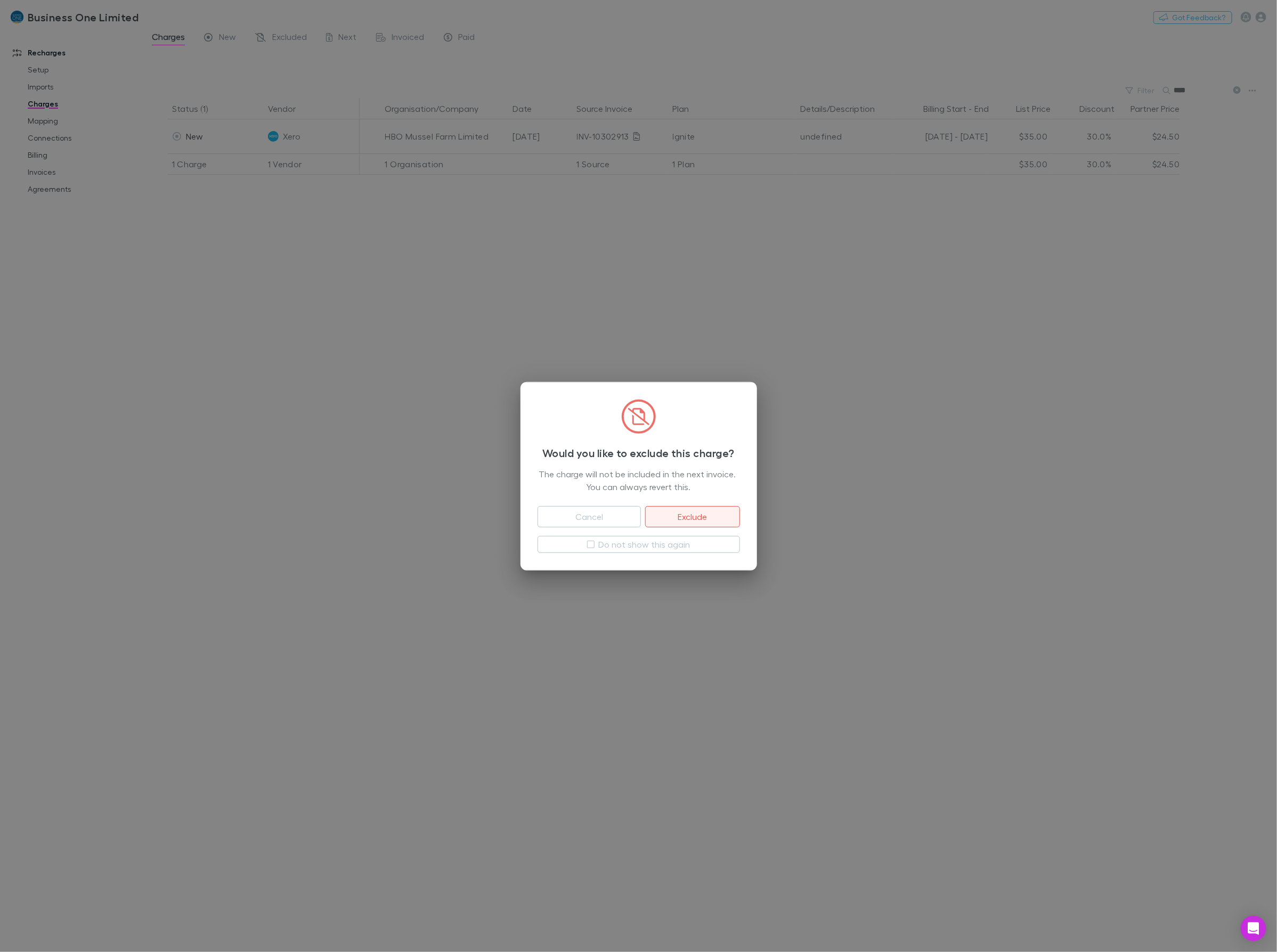
click at [677, 512] on button "Exclude" at bounding box center [692, 517] width 94 height 21
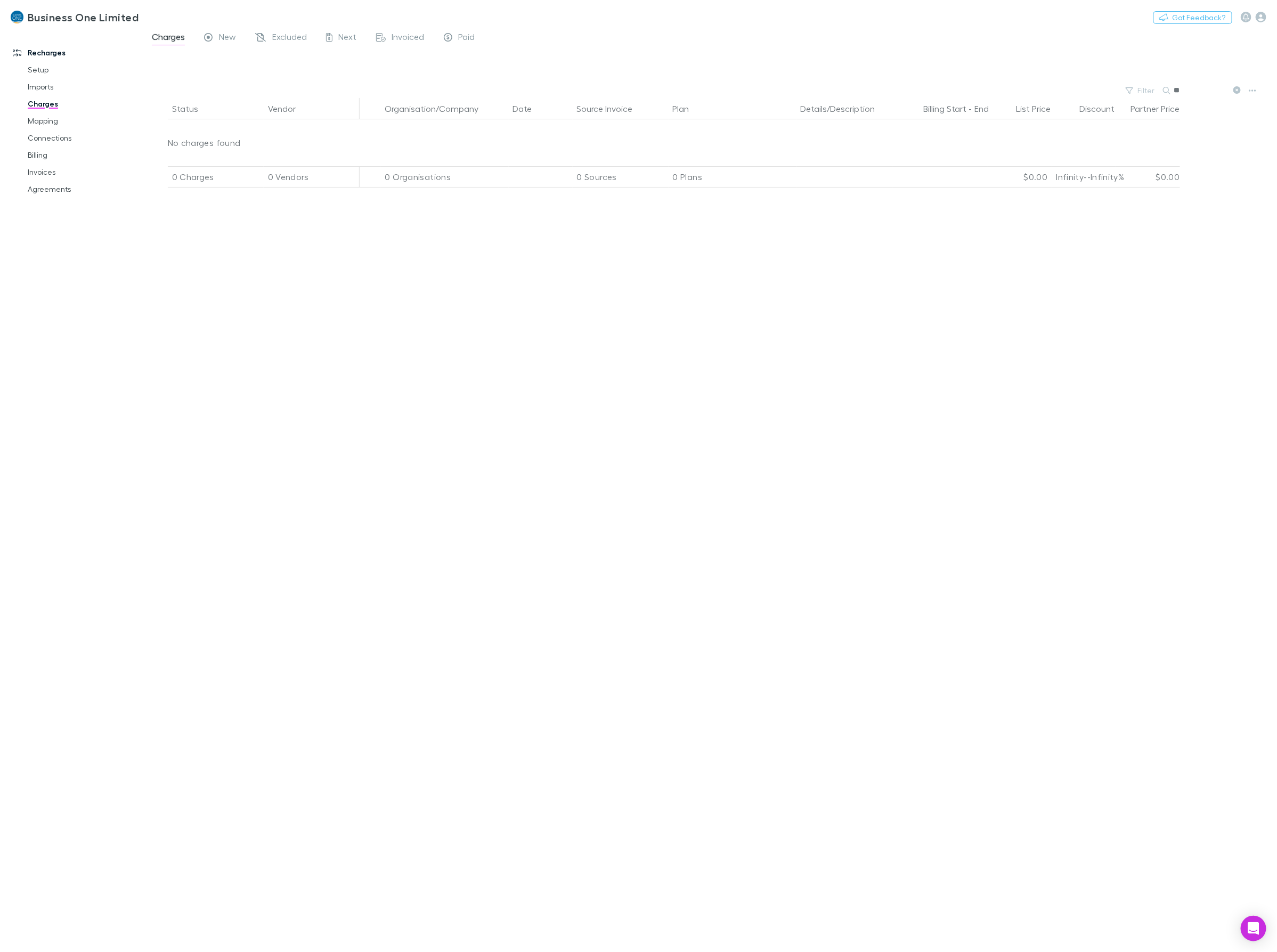
type input "*"
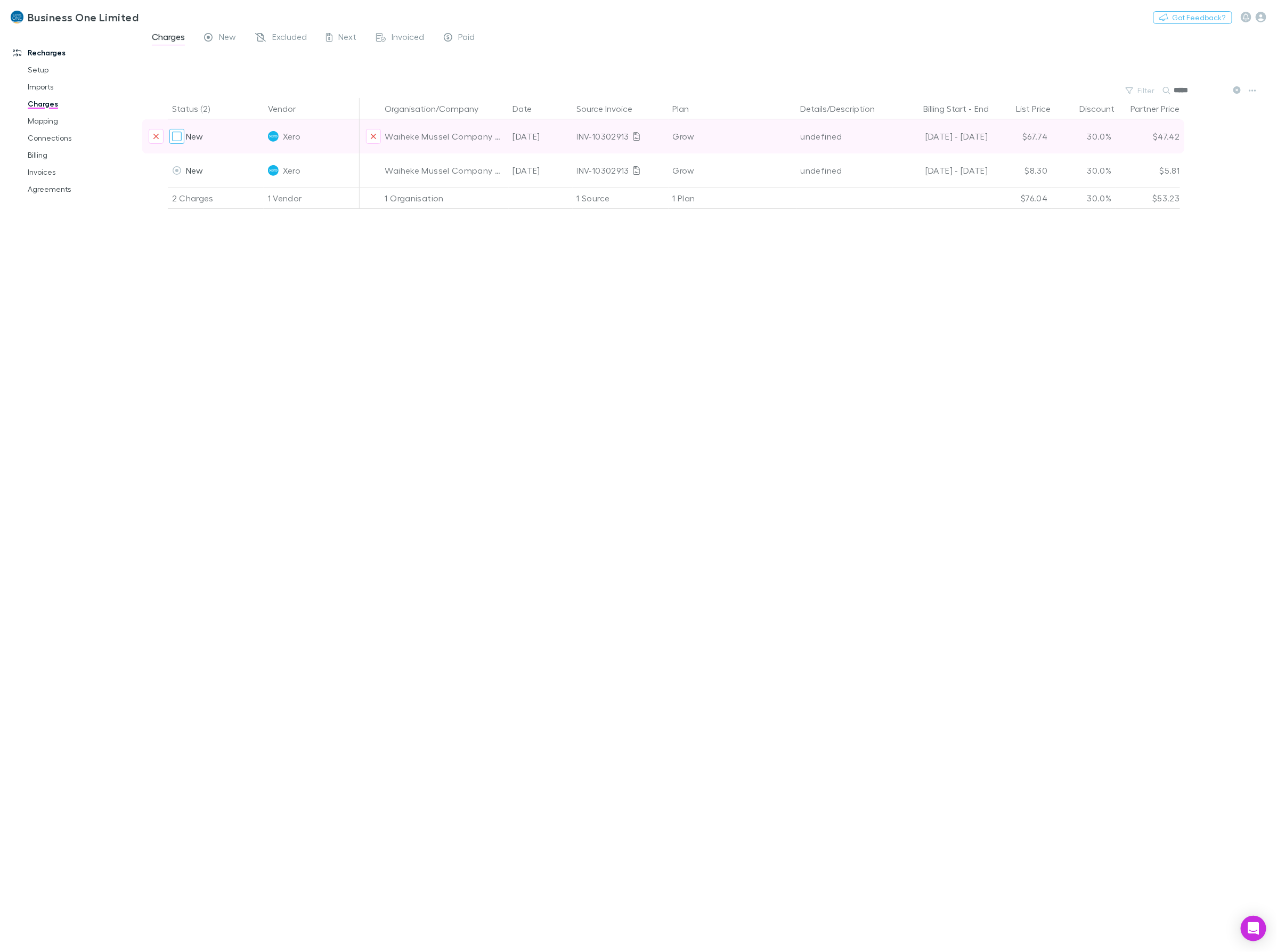
click at [171, 136] on div at bounding box center [177, 136] width 15 height 15
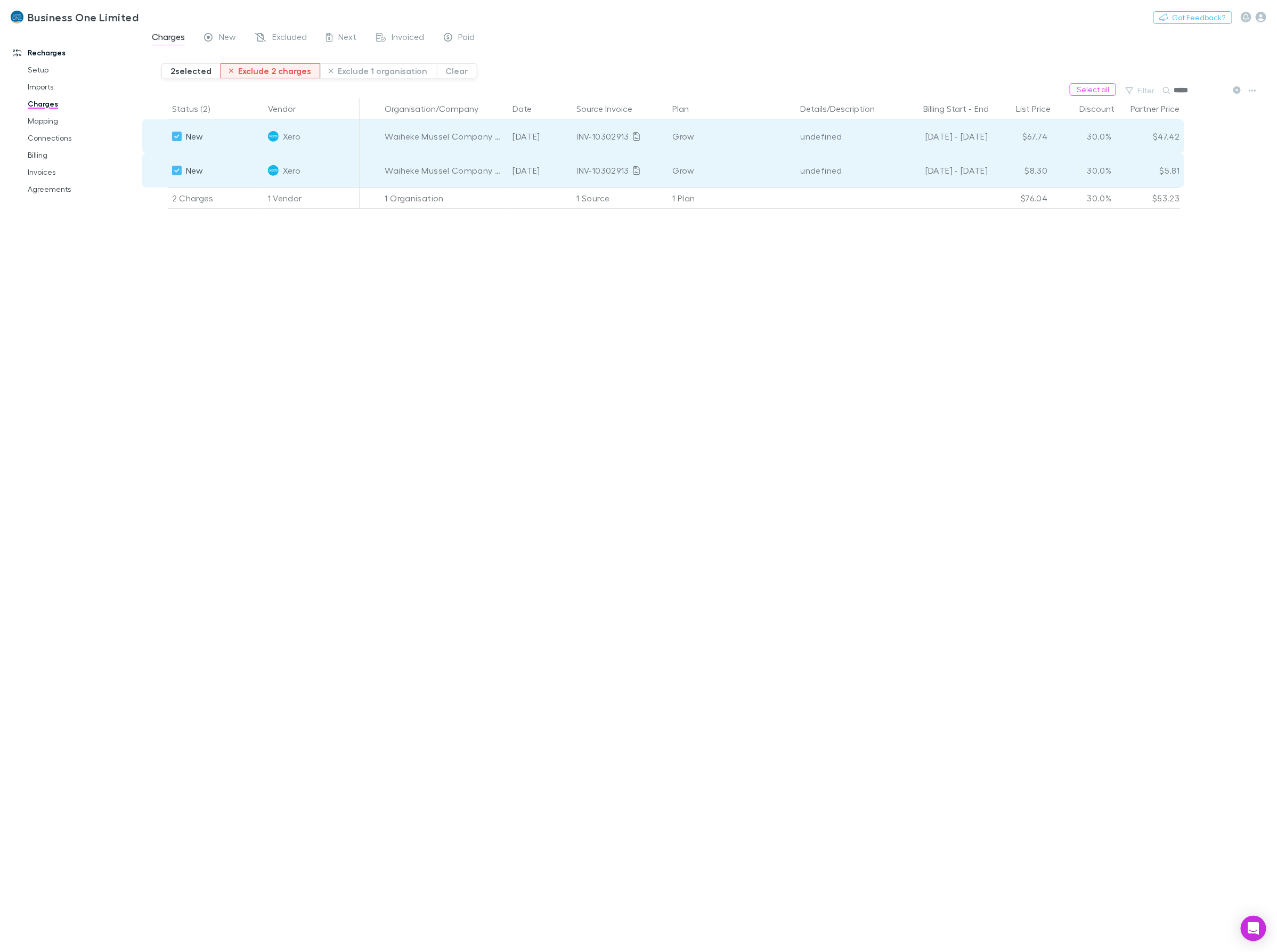
click at [253, 75] on button "Exclude 2 charges" at bounding box center [270, 70] width 100 height 15
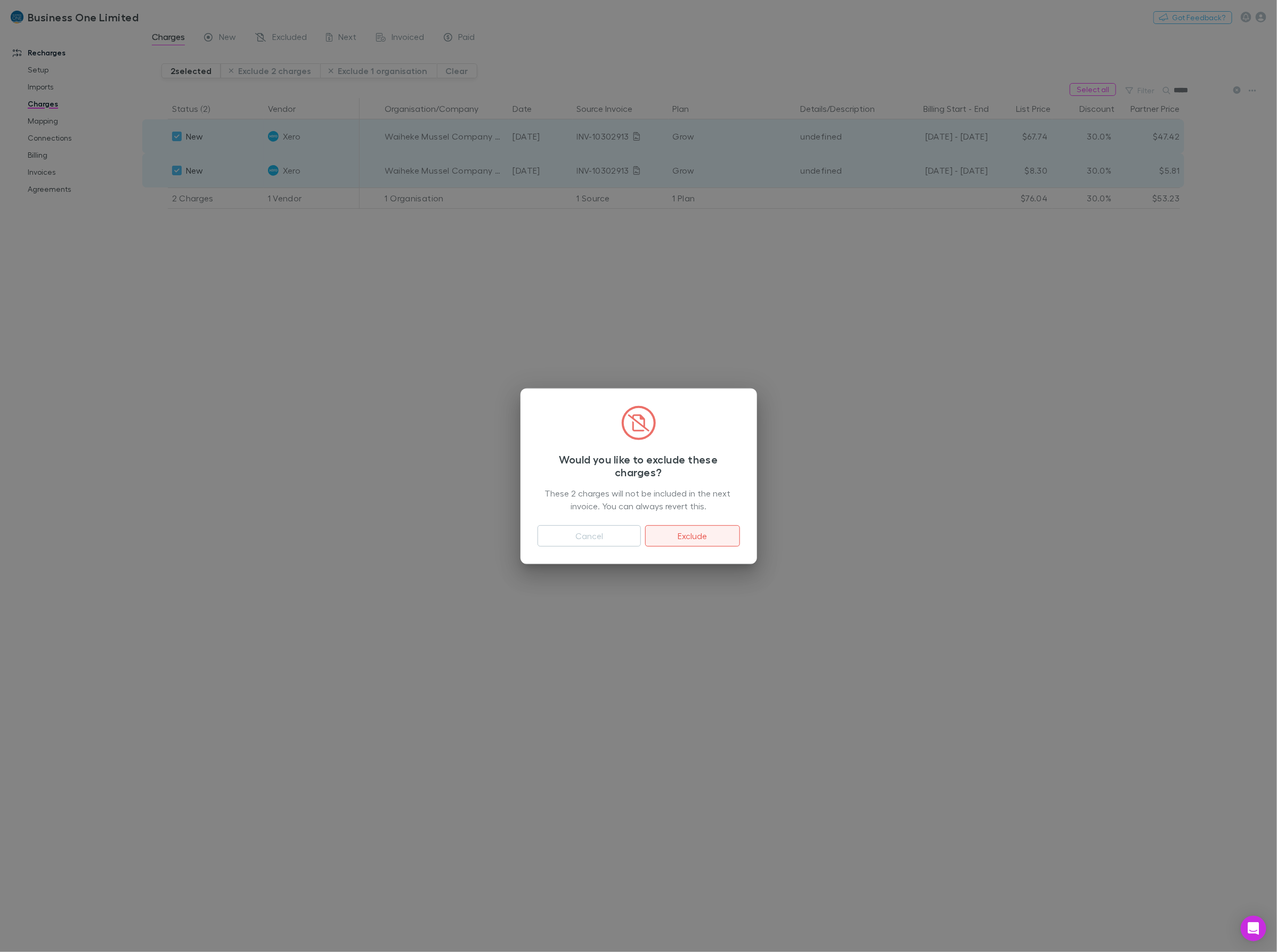
click at [678, 528] on button "Exclude" at bounding box center [692, 536] width 94 height 21
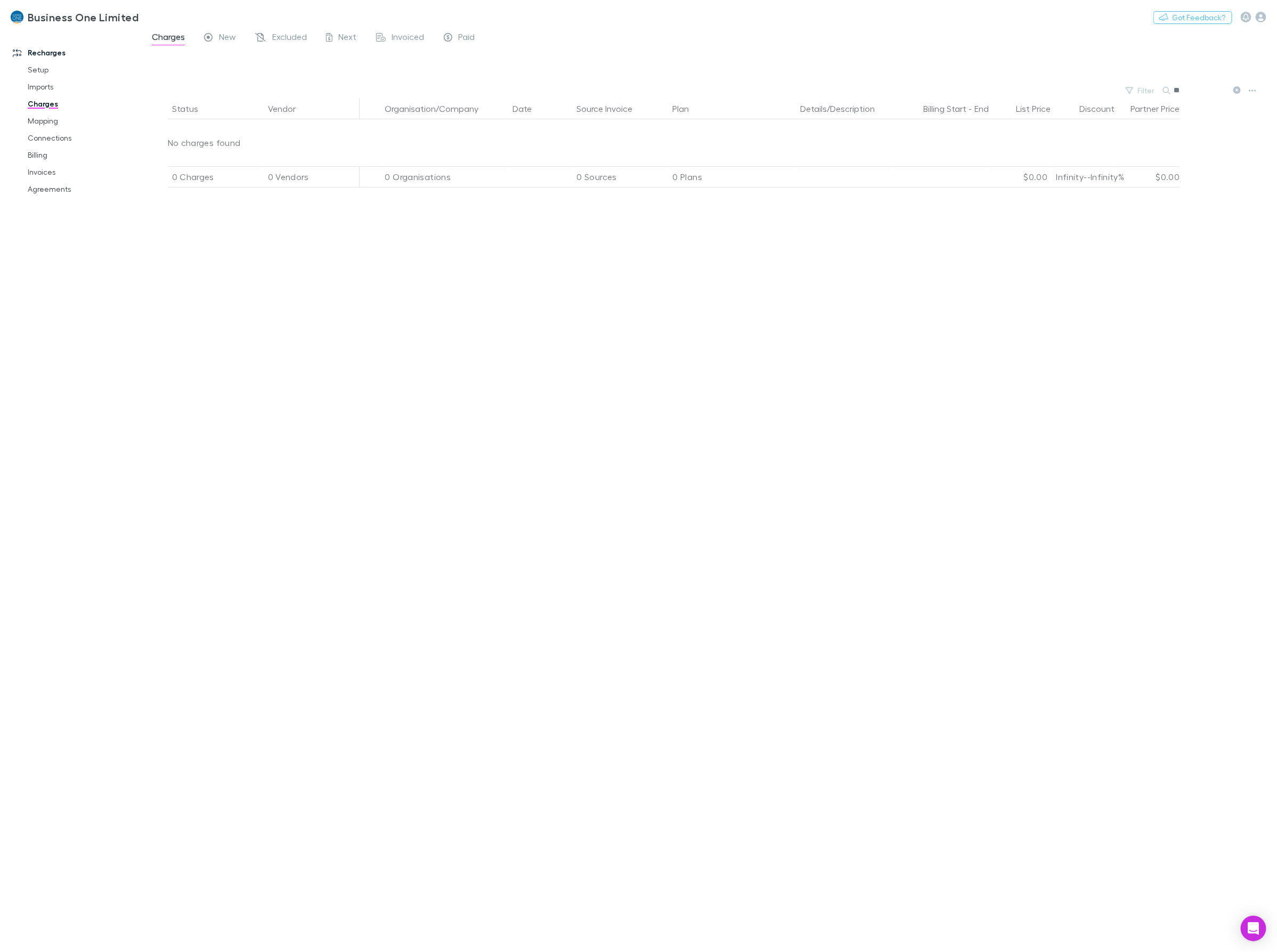
type input "*"
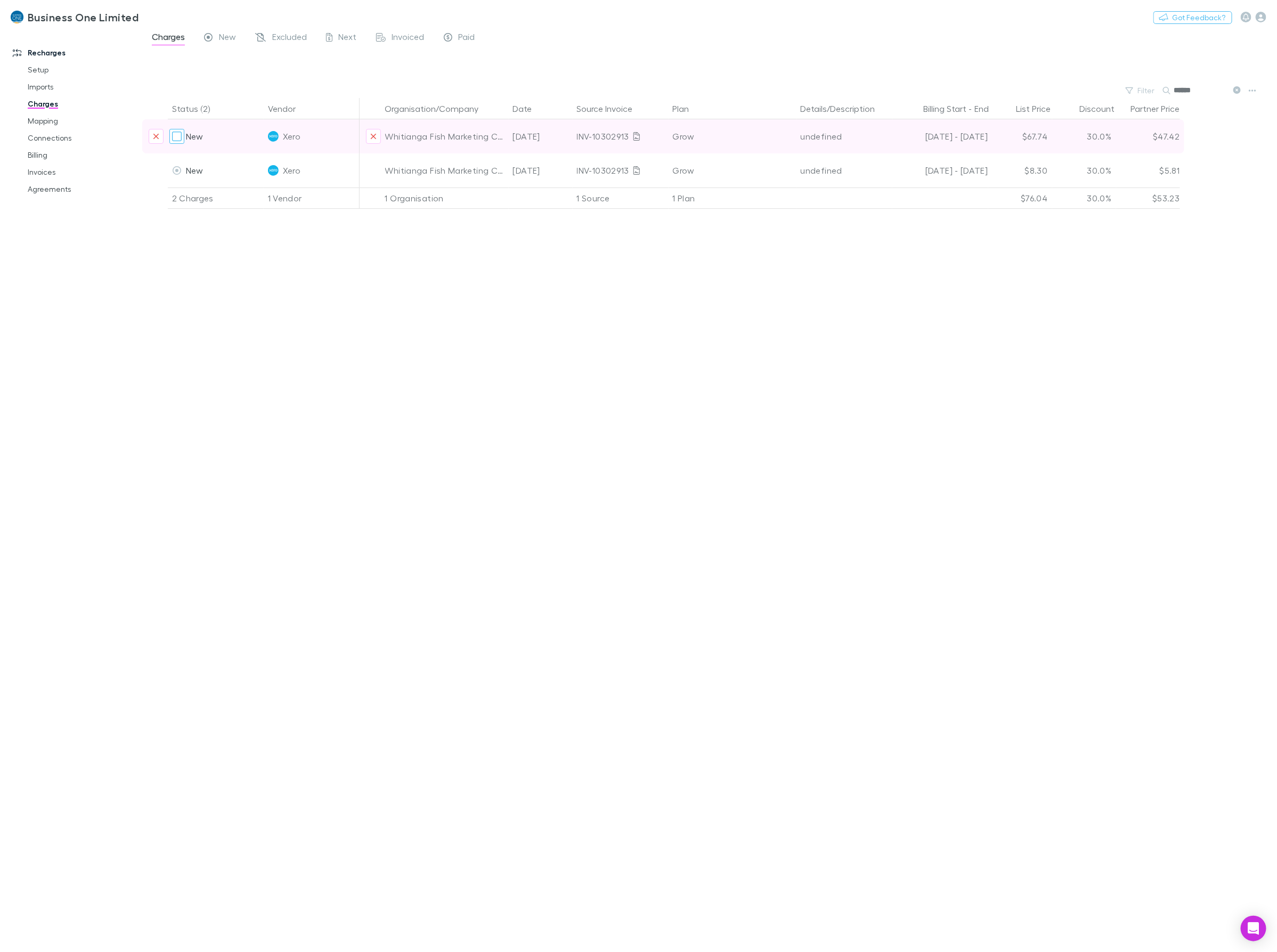
type input "******"
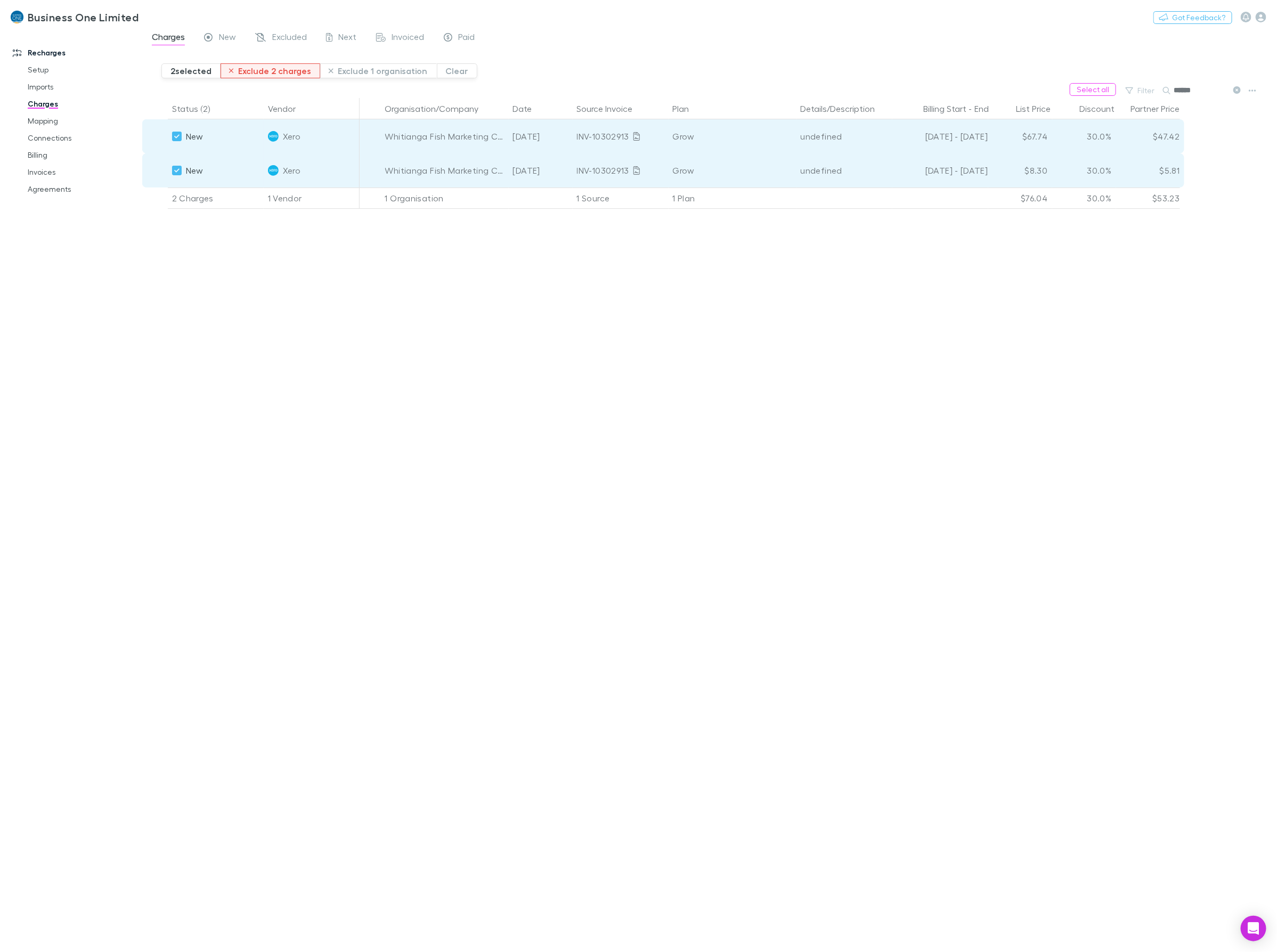
click at [278, 72] on button "Exclude 2 charges" at bounding box center [270, 70] width 100 height 15
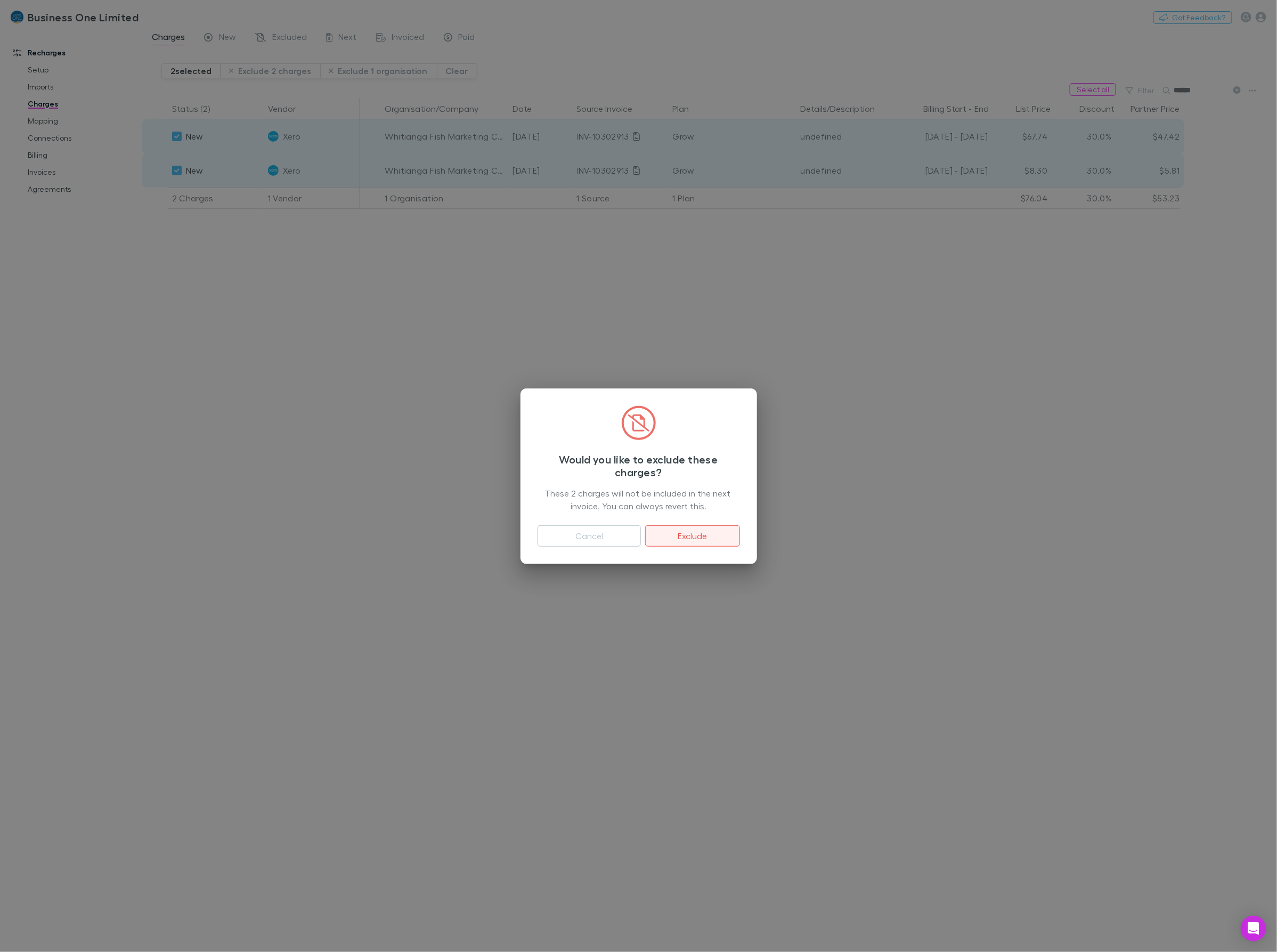
click at [713, 534] on button "Exclude" at bounding box center [692, 536] width 94 height 21
